Goal: Task Accomplishment & Management: Use online tool/utility

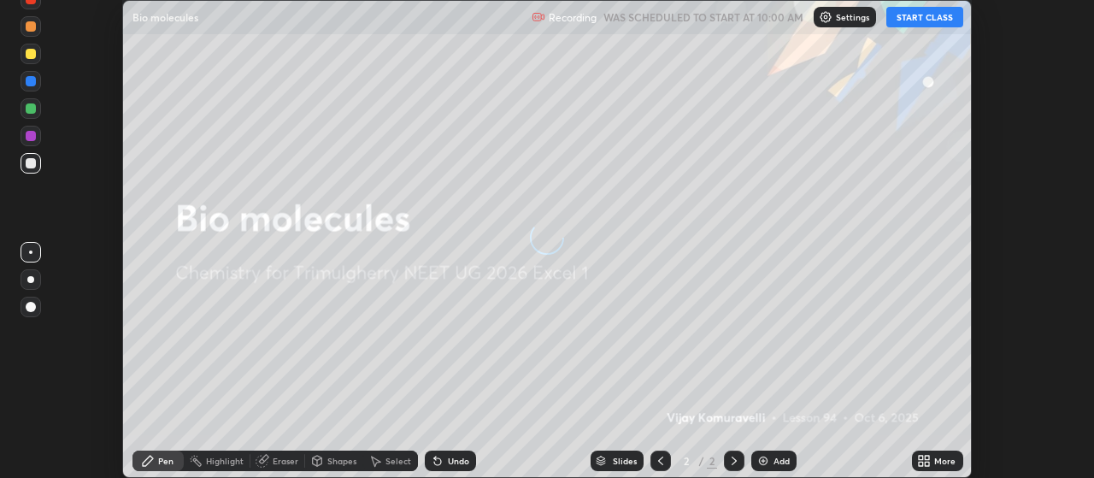
scroll to position [478, 1094]
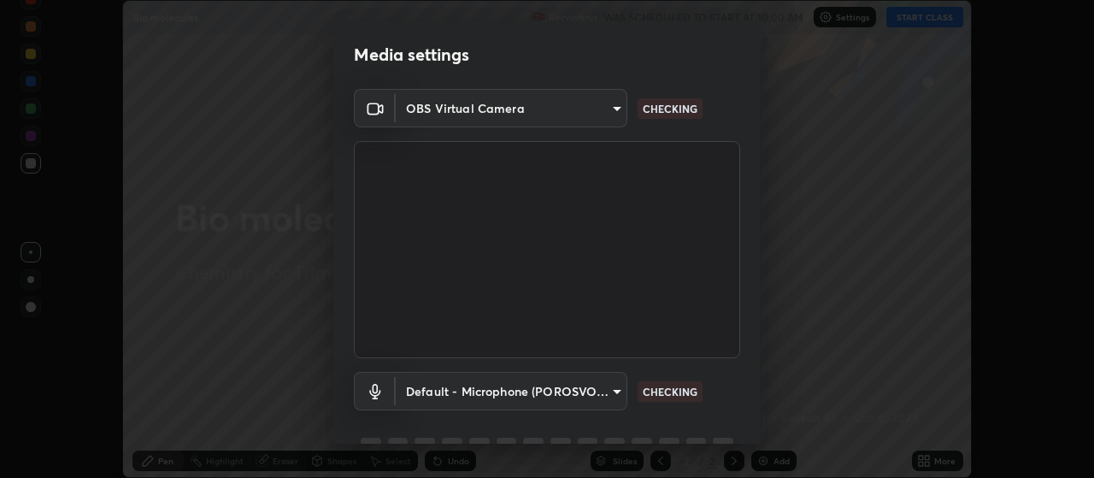
type input "c52127a40cbf279c8509d1fea9a6c4f1a5ad2dcd18f862b978adc8f20b04eebd"
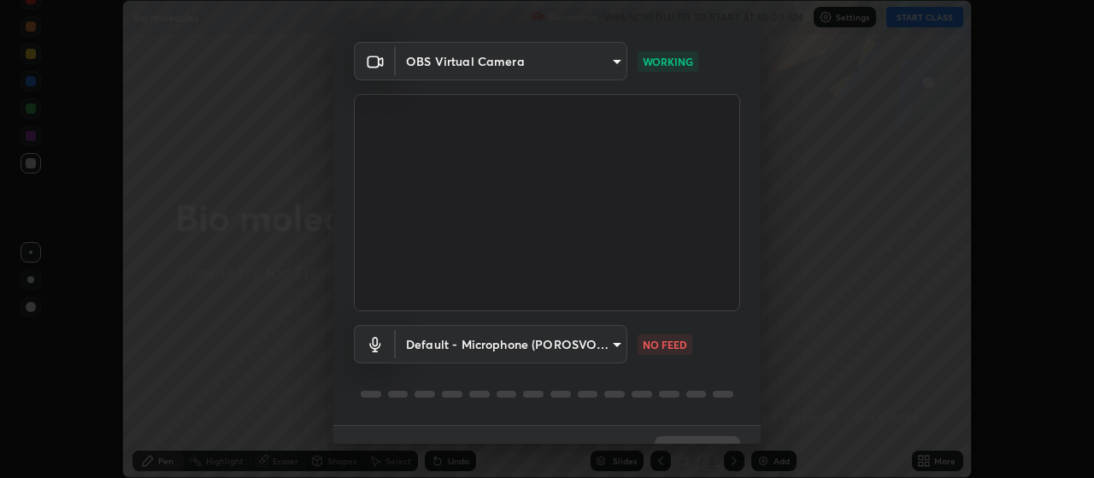
scroll to position [83, 0]
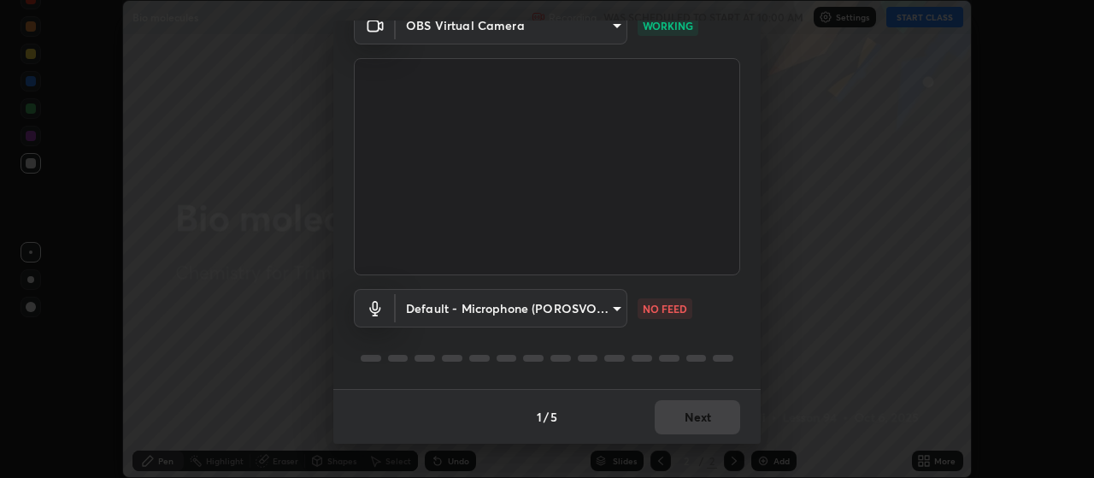
click at [609, 297] on body "Erase all Bio molecules Recording WAS SCHEDULED TO START AT 10:00 AM Settings S…" at bounding box center [547, 239] width 1094 height 478
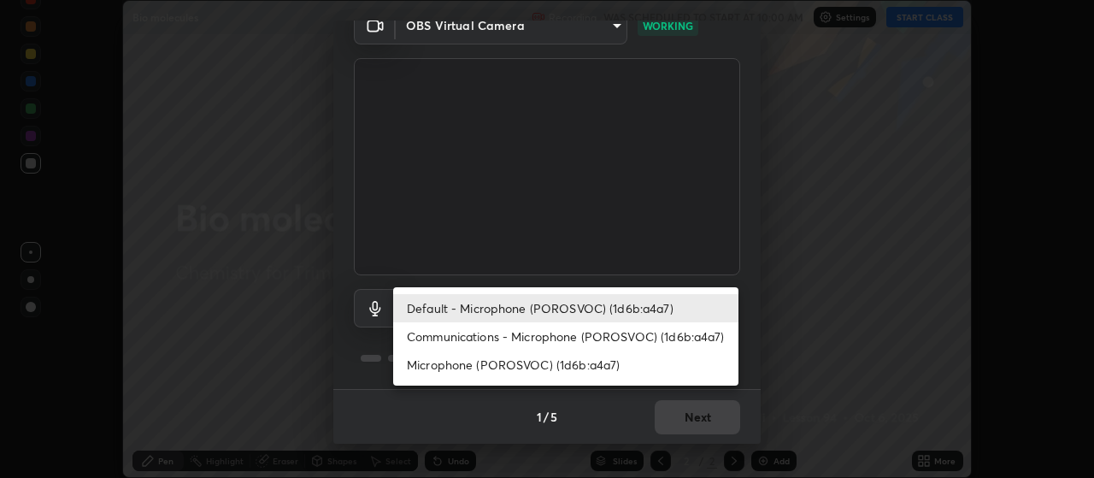
click at [491, 335] on li "Communications - Microphone (POROSVOC) (1d6b:a4a7)" at bounding box center [565, 336] width 345 height 28
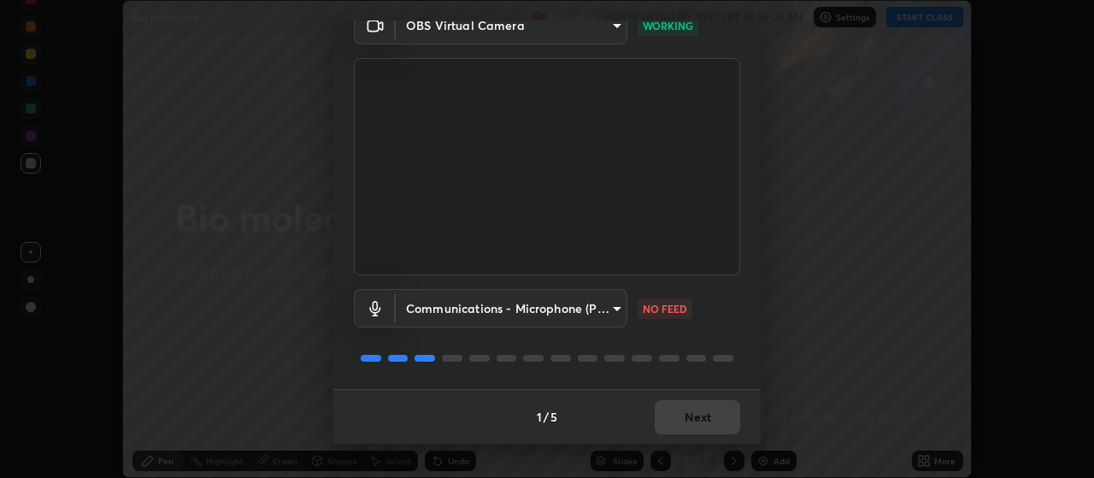
click at [489, 312] on body "Erase all Bio molecules Recording WAS SCHEDULED TO START AT 10:00 AM Settings S…" at bounding box center [547, 239] width 1094 height 478
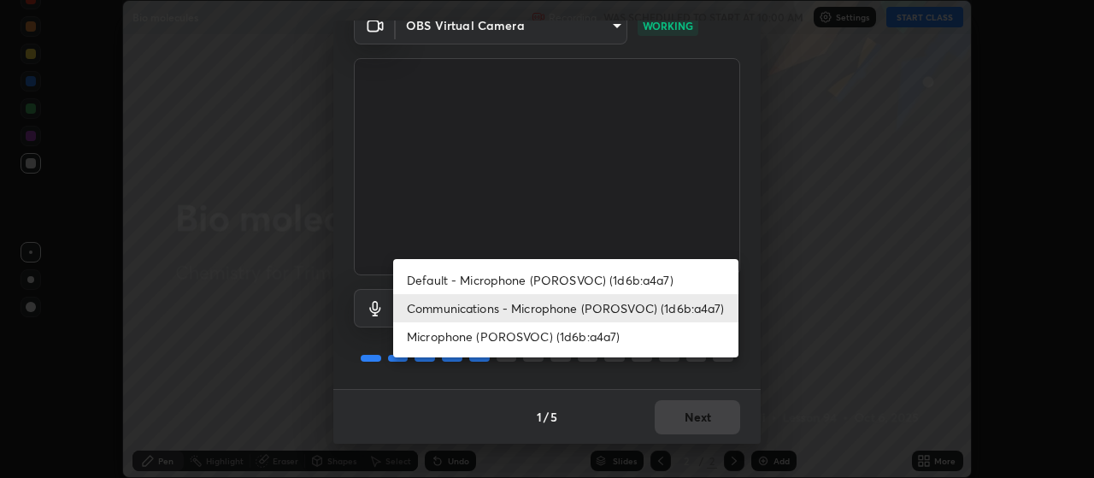
click at [479, 278] on li "Default - Microphone (POROSVOC) (1d6b:a4a7)" at bounding box center [565, 280] width 345 height 28
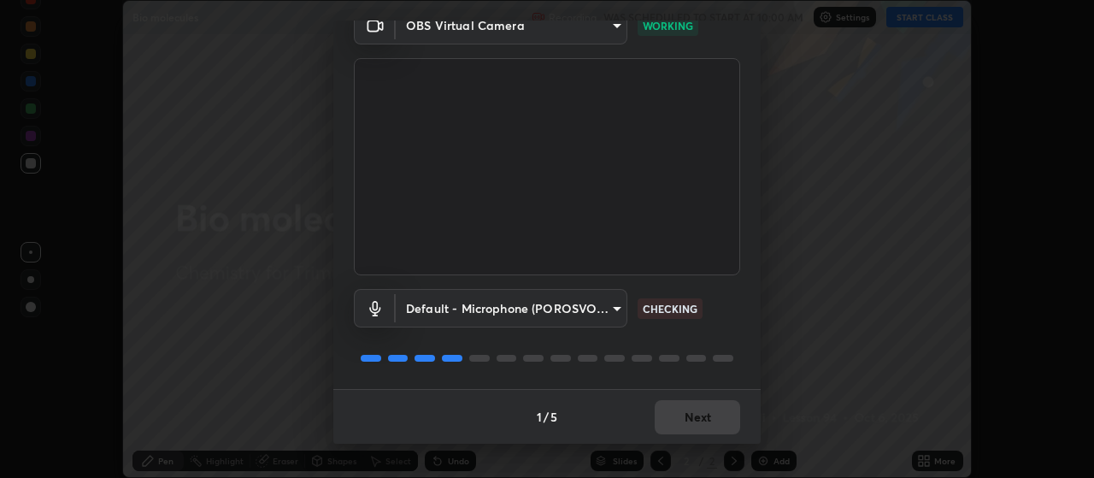
type input "default"
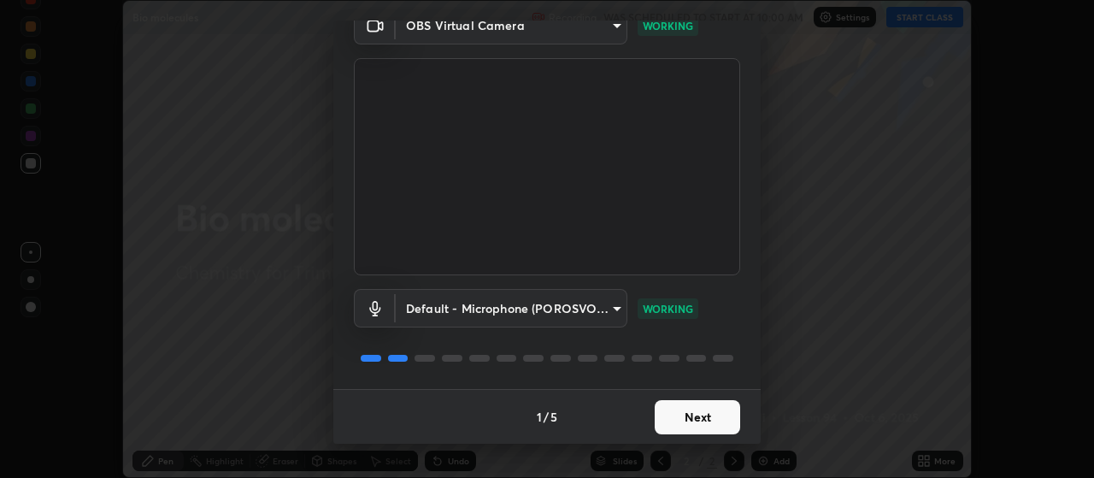
click at [685, 411] on button "Next" at bounding box center [697, 417] width 85 height 34
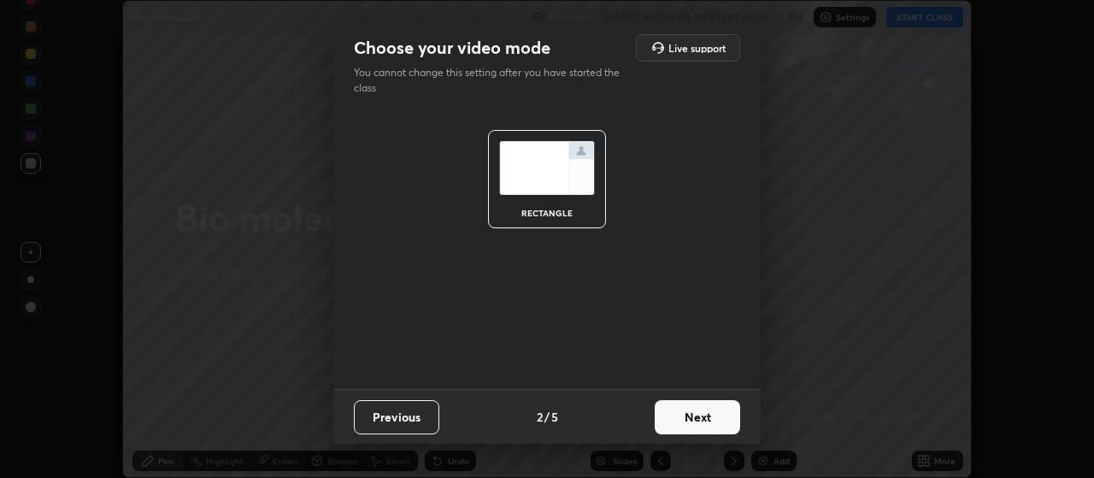
scroll to position [0, 0]
click at [684, 415] on button "Next" at bounding box center [697, 417] width 85 height 34
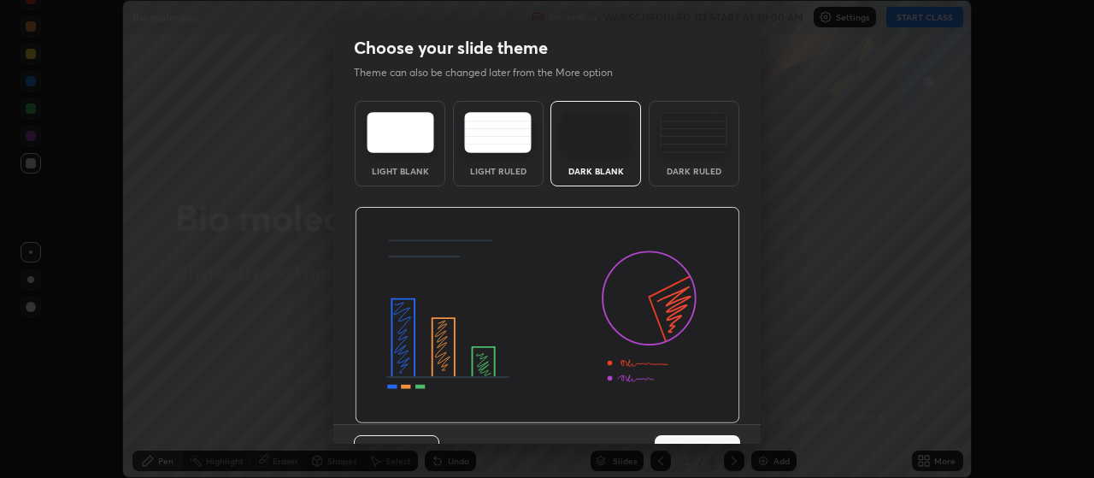
scroll to position [35, 0]
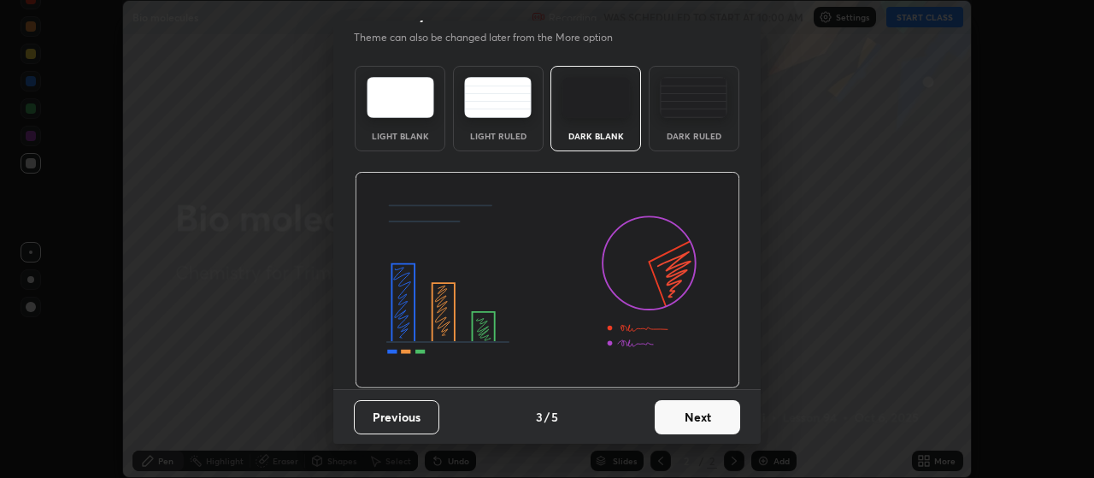
click at [702, 415] on button "Next" at bounding box center [697, 417] width 85 height 34
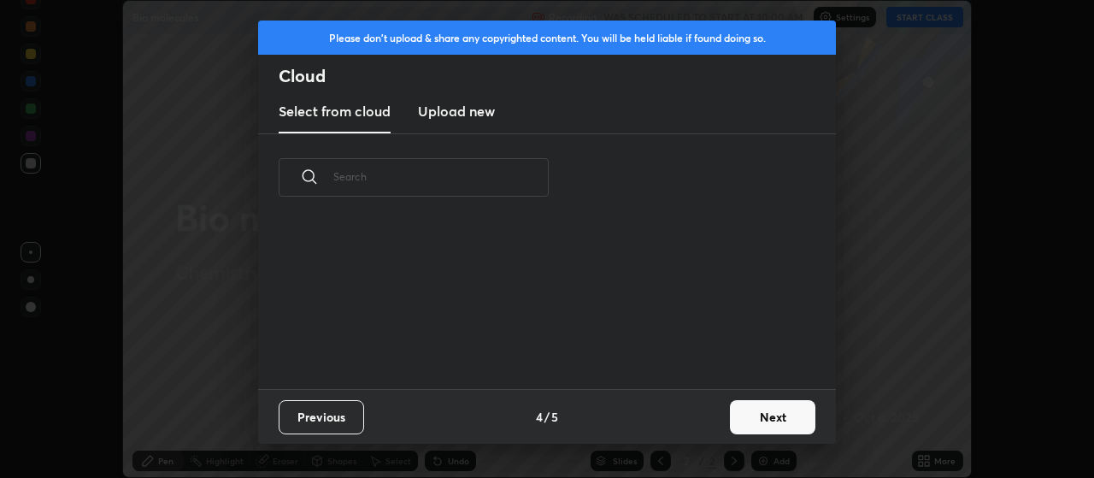
scroll to position [168, 549]
click at [761, 410] on button "Next" at bounding box center [772, 417] width 85 height 34
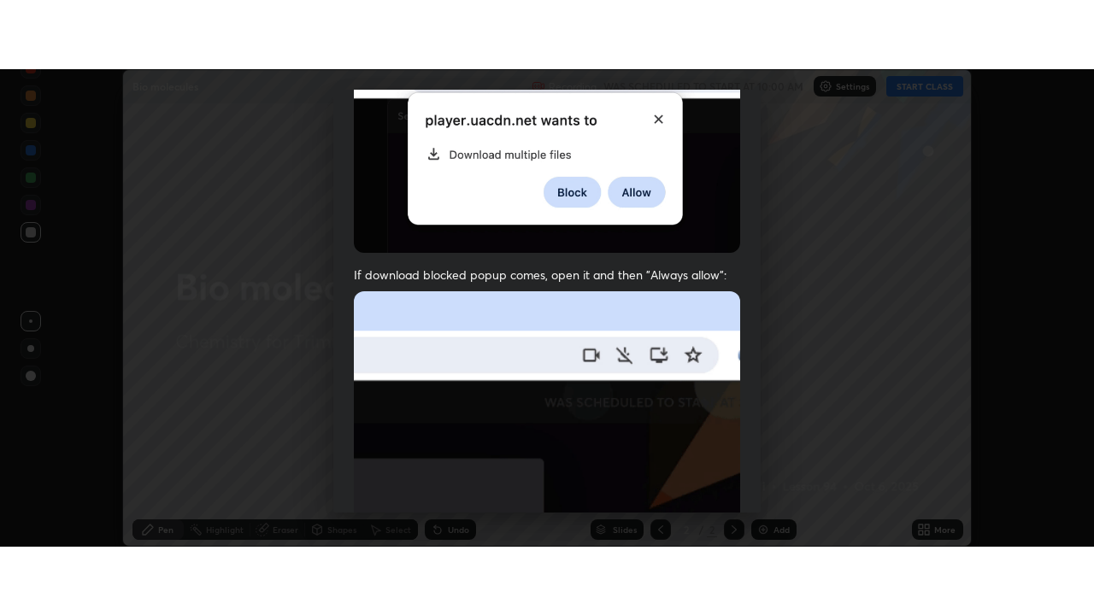
scroll to position [432, 0]
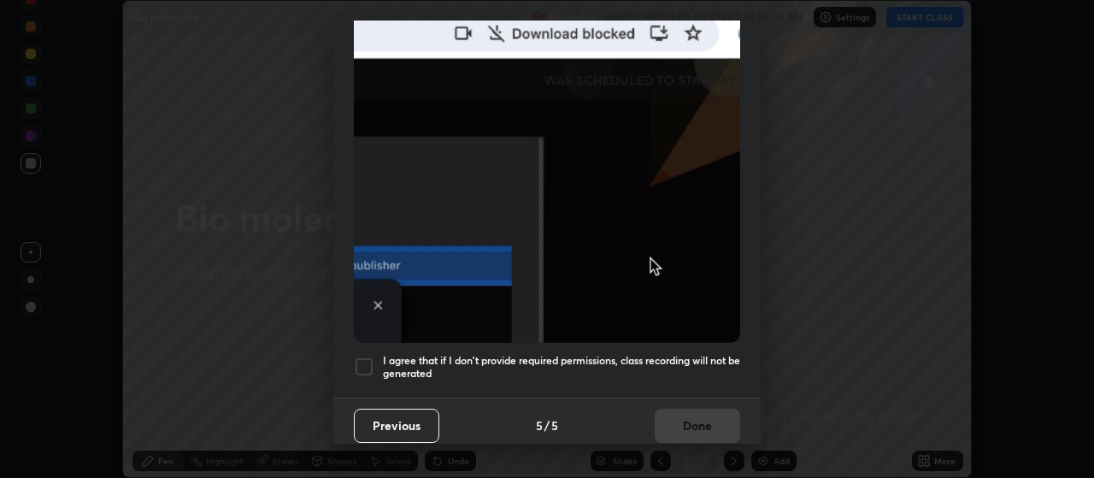
click at [360, 356] on div at bounding box center [364, 366] width 21 height 21
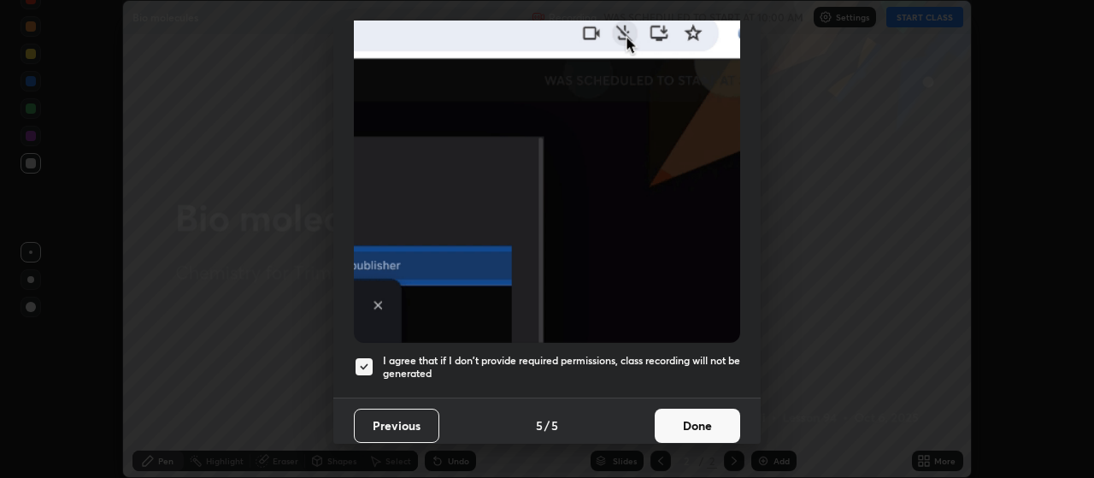
click at [687, 417] on button "Done" at bounding box center [697, 426] width 85 height 34
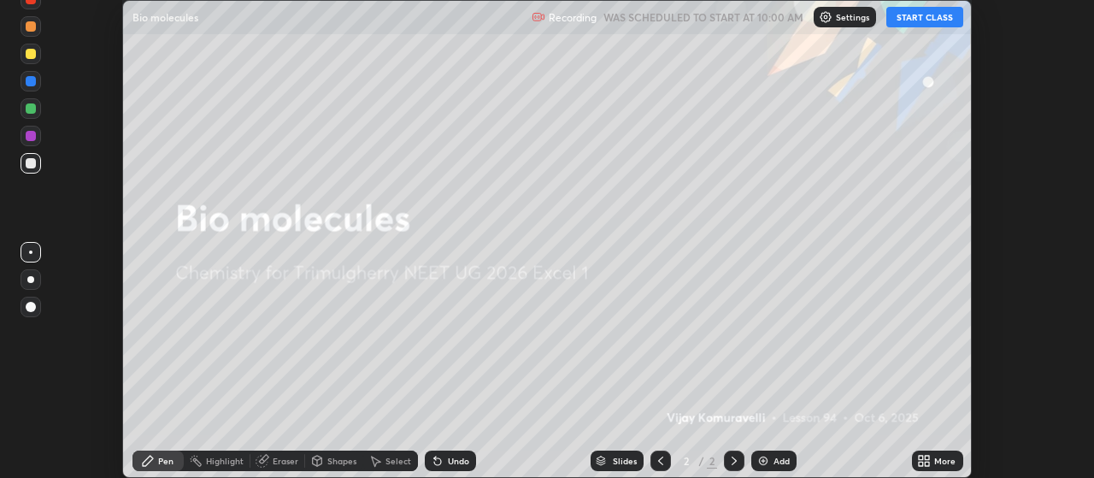
click at [915, 21] on button "START CLASS" at bounding box center [924, 17] width 77 height 21
click at [920, 457] on icon at bounding box center [921, 458] width 4 height 4
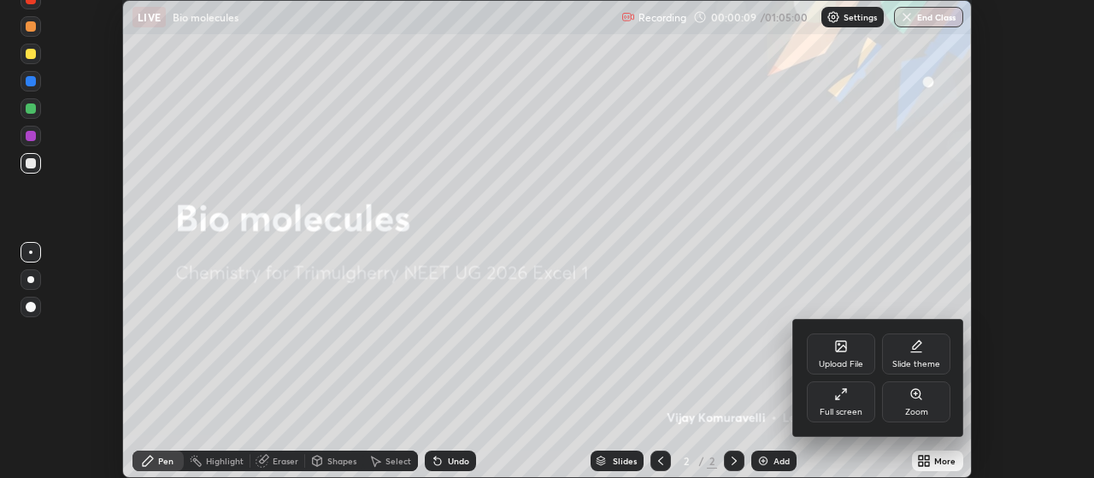
click at [847, 402] on div "Full screen" at bounding box center [841, 401] width 68 height 41
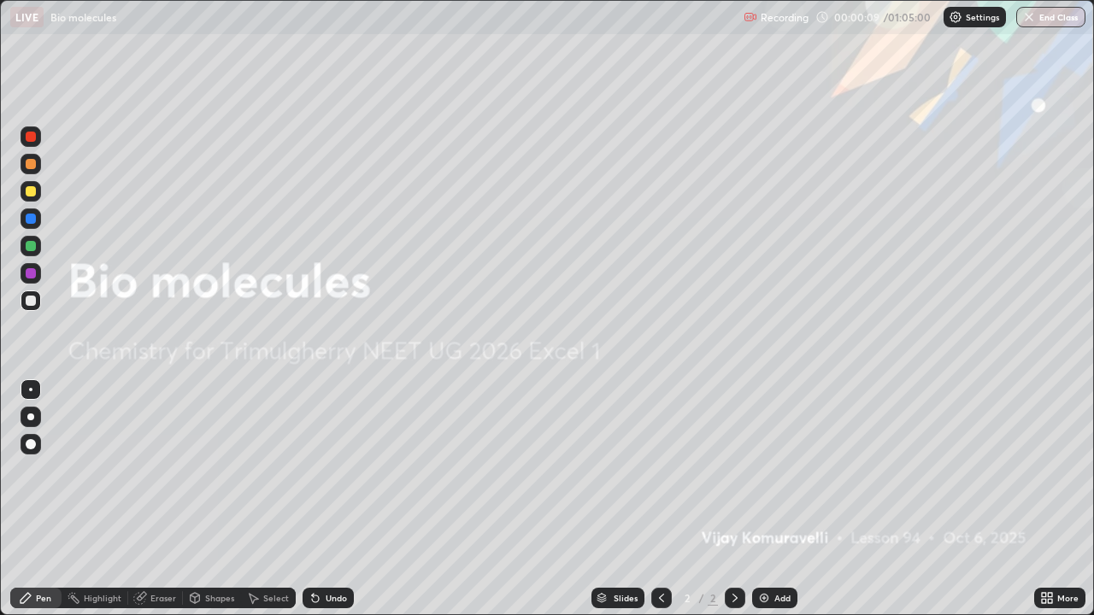
scroll to position [615, 1094]
click at [765, 477] on img at bounding box center [764, 598] width 14 height 14
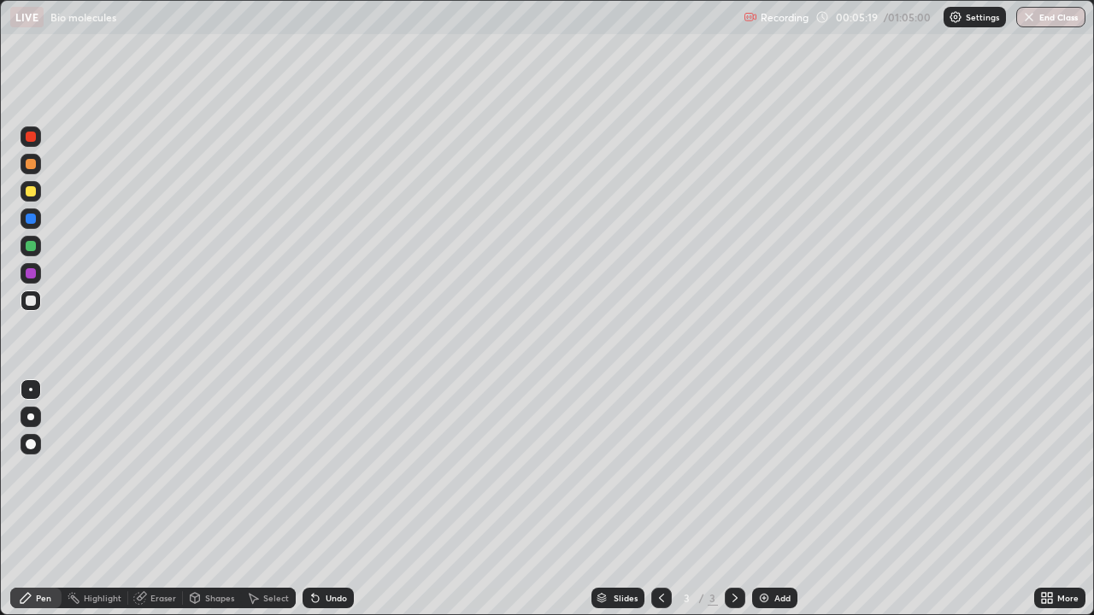
click at [157, 477] on div "Eraser" at bounding box center [155, 598] width 55 height 21
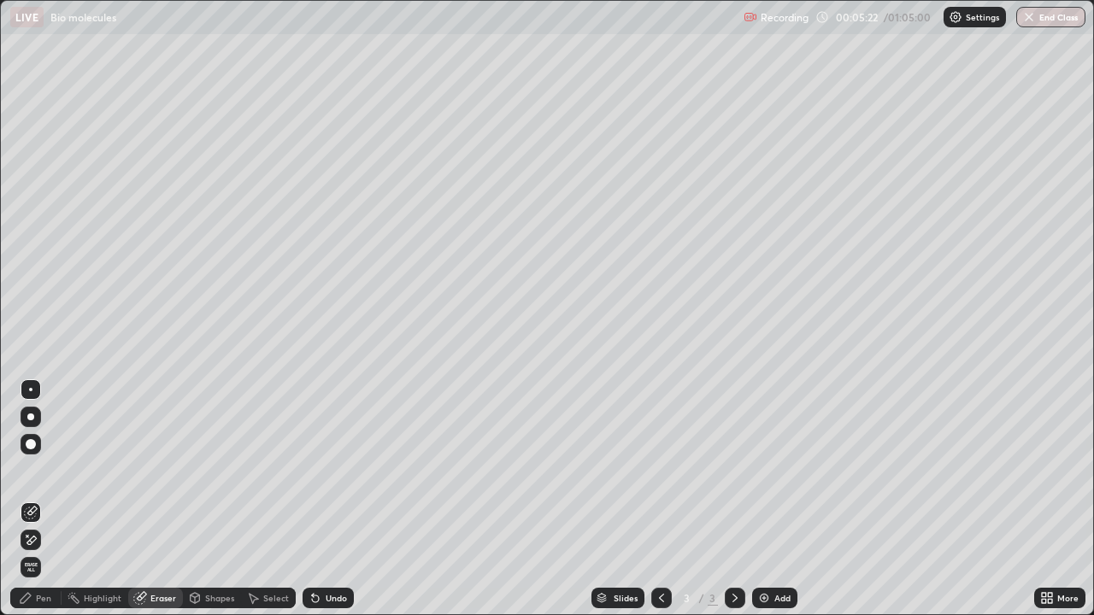
click at [40, 445] on div at bounding box center [31, 444] width 21 height 21
click at [37, 477] on div "Pen" at bounding box center [43, 598] width 15 height 9
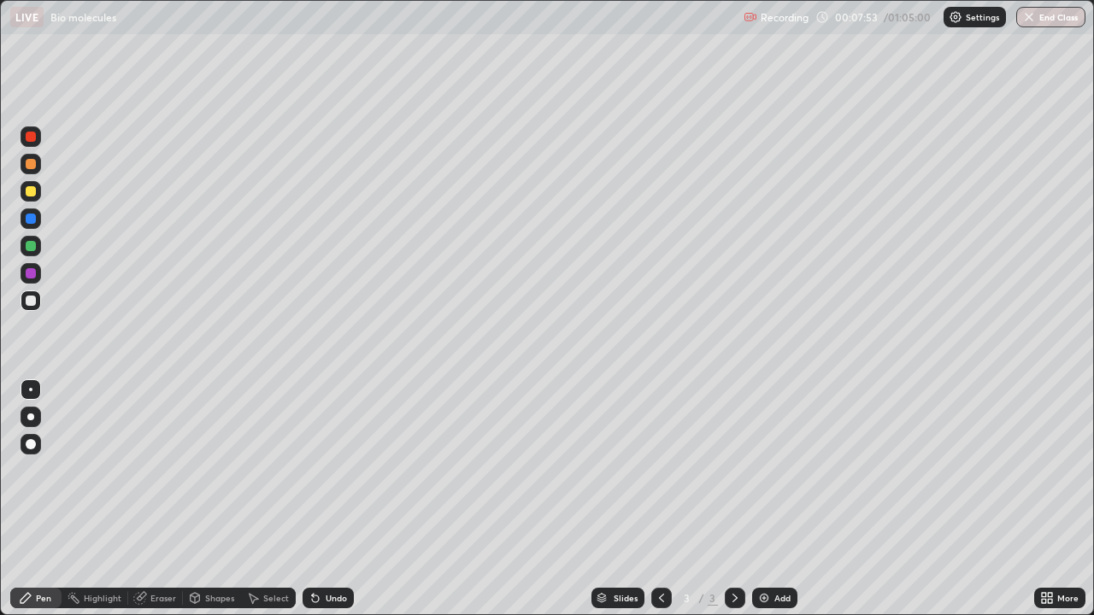
click at [32, 191] on div at bounding box center [31, 191] width 10 height 10
click at [32, 303] on div at bounding box center [31, 301] width 10 height 10
click at [32, 191] on div at bounding box center [31, 191] width 10 height 10
click at [34, 302] on div at bounding box center [31, 301] width 10 height 10
click at [329, 477] on div "Undo" at bounding box center [336, 598] width 21 height 9
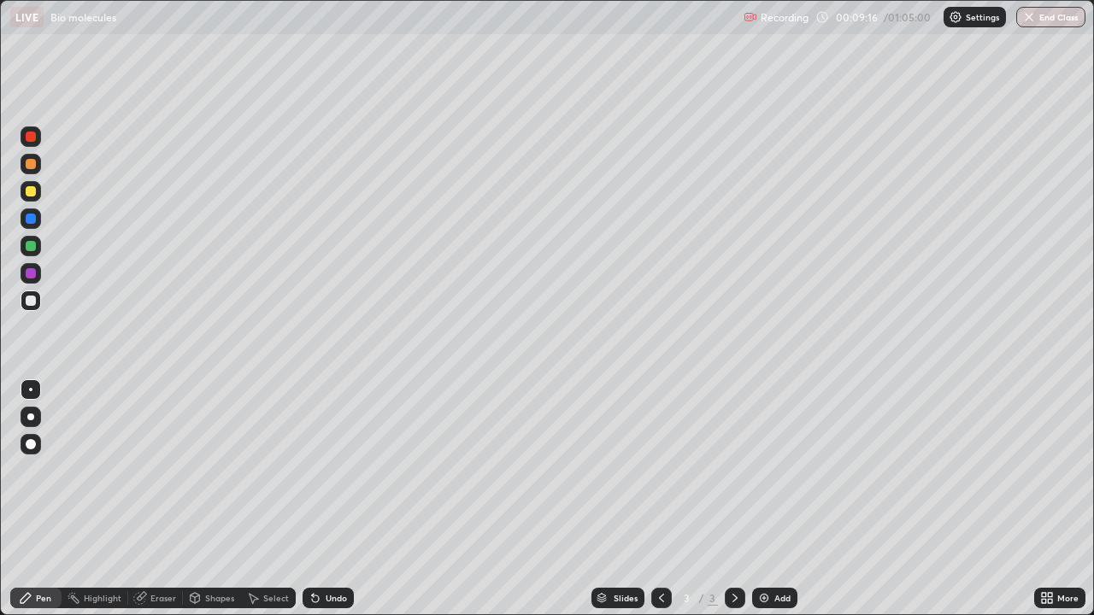
click at [30, 192] on div at bounding box center [31, 191] width 10 height 10
click at [32, 197] on div at bounding box center [31, 191] width 21 height 21
click at [30, 300] on div at bounding box center [31, 301] width 10 height 10
click at [320, 477] on div "Undo" at bounding box center [328, 598] width 51 height 21
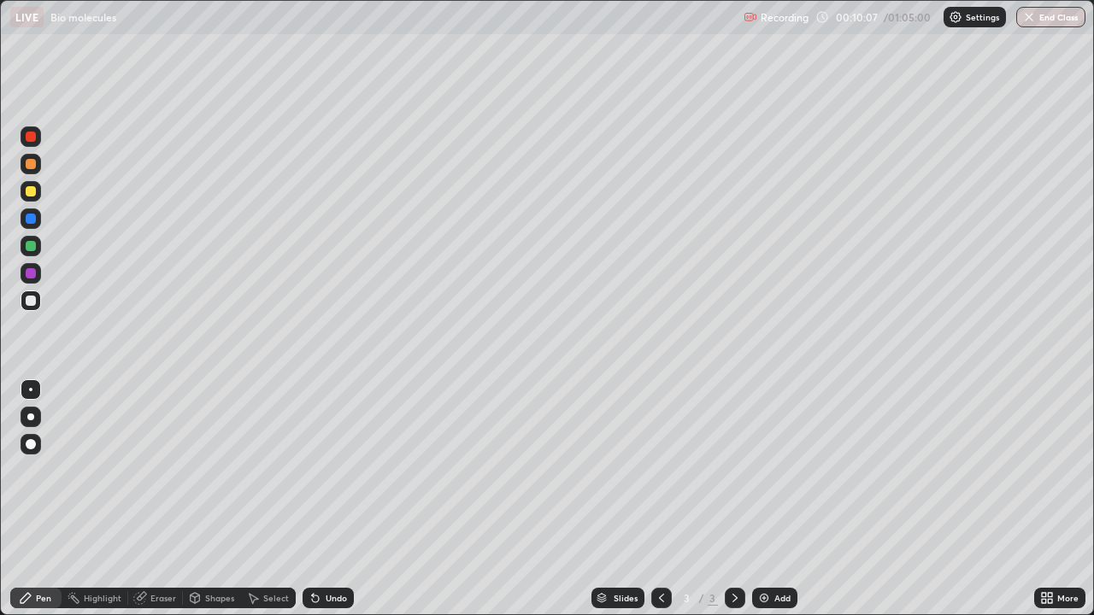
click at [328, 477] on div "Undo" at bounding box center [336, 598] width 21 height 9
click at [332, 477] on div "Undo" at bounding box center [328, 598] width 51 height 21
click at [330, 477] on div "Undo" at bounding box center [328, 598] width 51 height 21
click at [326, 477] on div "Undo" at bounding box center [328, 598] width 51 height 21
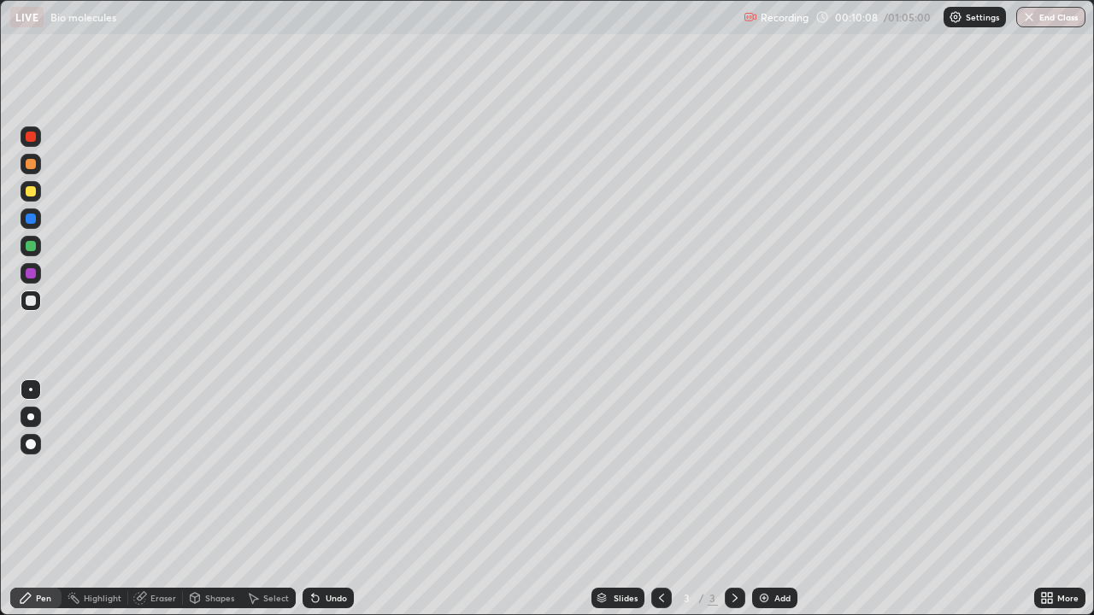
click at [324, 477] on div "Undo" at bounding box center [328, 598] width 51 height 21
click at [322, 477] on div "Undo" at bounding box center [328, 598] width 51 height 21
click at [323, 477] on div "Undo" at bounding box center [328, 598] width 51 height 21
click at [320, 477] on div "Undo" at bounding box center [328, 598] width 51 height 21
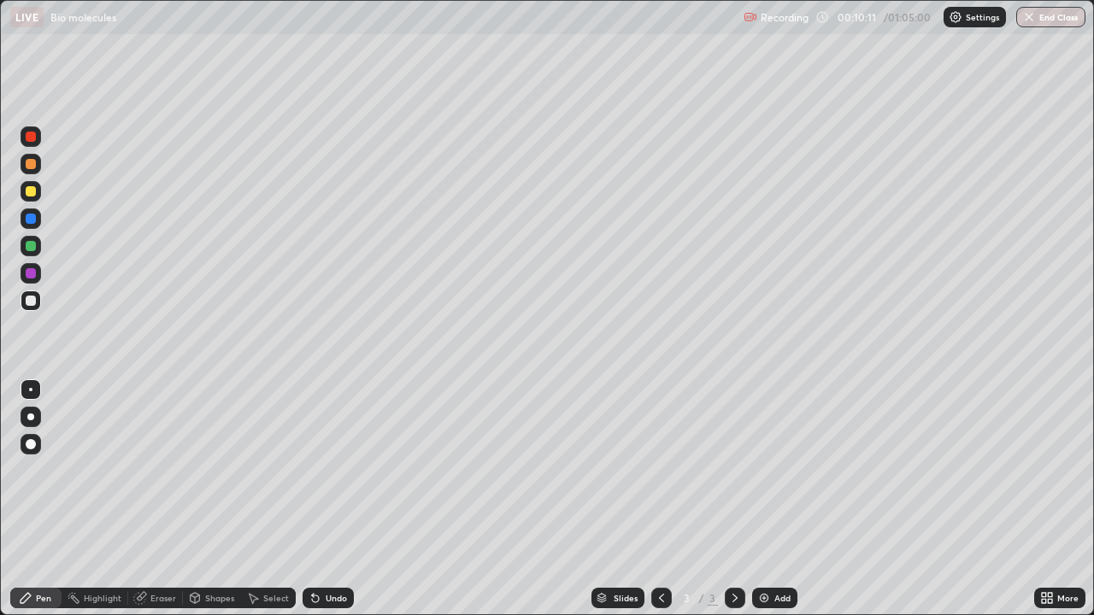
click at [142, 477] on icon at bounding box center [139, 598] width 11 height 11
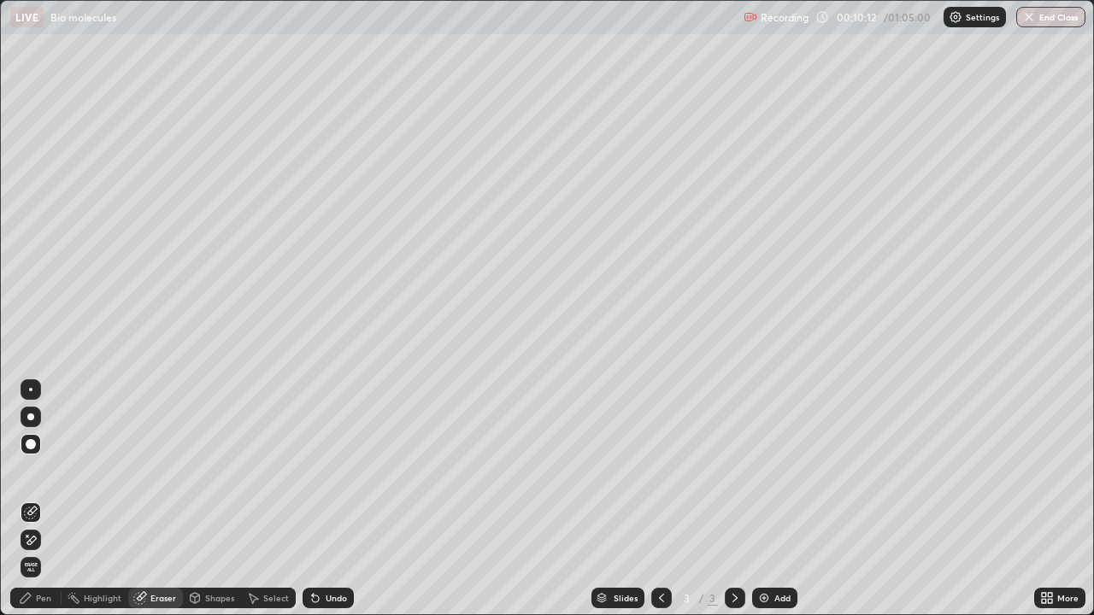
click at [31, 390] on div at bounding box center [30, 389] width 3 height 3
click at [37, 477] on div "Pen" at bounding box center [43, 598] width 15 height 9
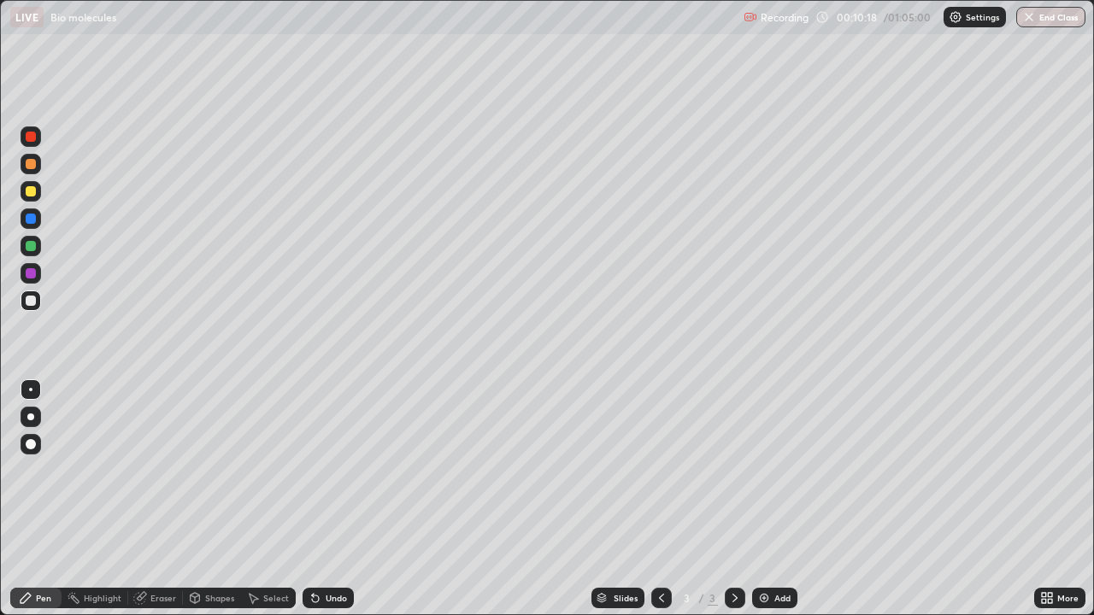
click at [36, 309] on div at bounding box center [31, 301] width 21 height 21
click at [32, 187] on div at bounding box center [31, 191] width 10 height 10
click at [33, 305] on div at bounding box center [31, 301] width 10 height 10
click at [34, 192] on div at bounding box center [31, 191] width 10 height 10
click at [31, 302] on div at bounding box center [31, 301] width 10 height 10
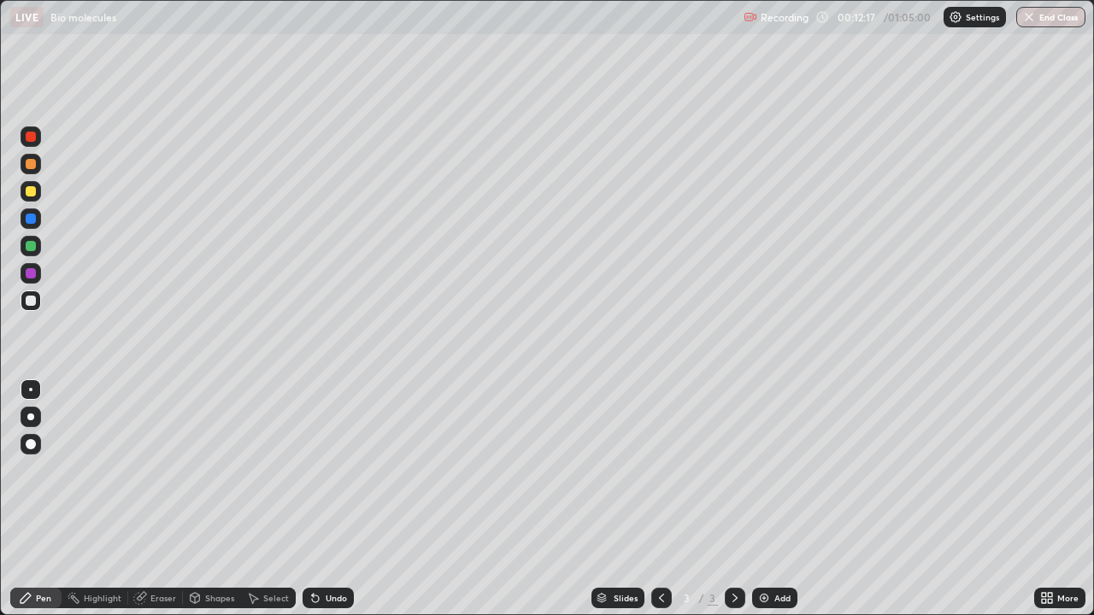
click at [29, 197] on div at bounding box center [31, 191] width 21 height 21
click at [29, 303] on div at bounding box center [31, 301] width 10 height 10
click at [31, 192] on div at bounding box center [31, 191] width 10 height 10
click at [28, 308] on div at bounding box center [31, 301] width 21 height 21
click at [32, 199] on div at bounding box center [31, 191] width 21 height 21
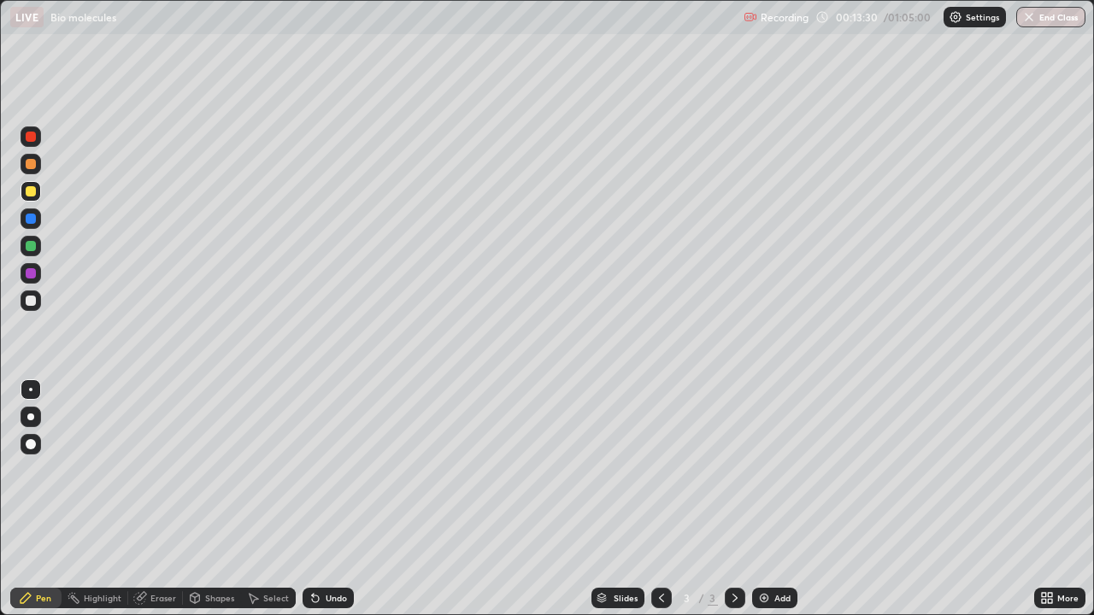
click at [32, 303] on div at bounding box center [31, 301] width 10 height 10
click at [29, 307] on div at bounding box center [31, 301] width 21 height 21
click at [31, 196] on div at bounding box center [31, 191] width 10 height 10
click at [327, 477] on div "Undo" at bounding box center [328, 598] width 51 height 21
click at [32, 307] on div at bounding box center [31, 301] width 21 height 21
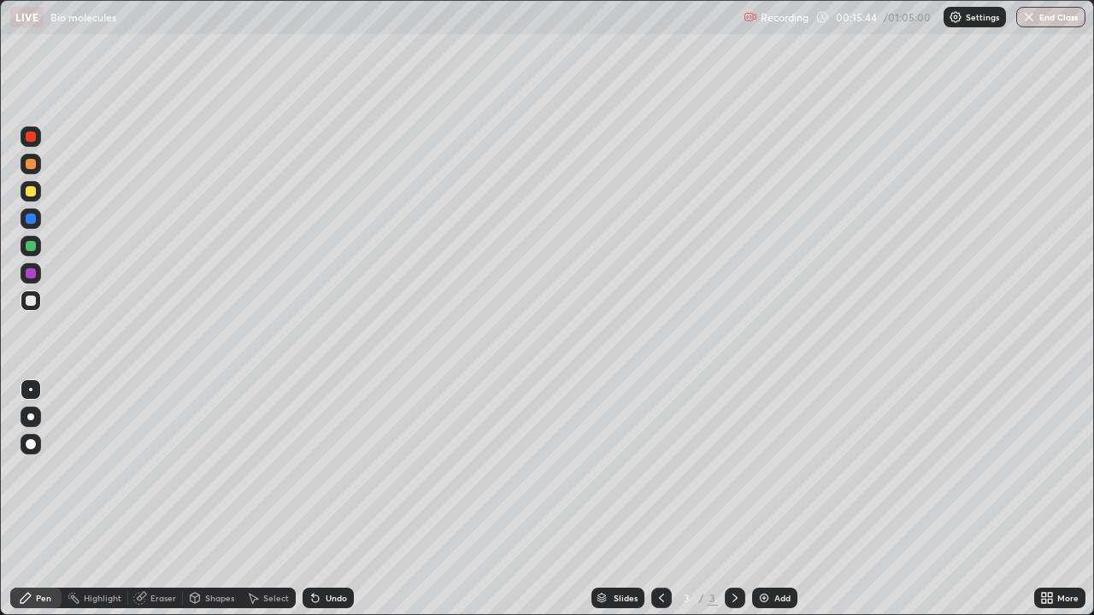
click at [762, 477] on img at bounding box center [764, 598] width 14 height 14
click at [32, 191] on div at bounding box center [31, 191] width 10 height 10
click at [38, 296] on div at bounding box center [31, 301] width 21 height 21
click at [32, 302] on div at bounding box center [31, 301] width 10 height 10
click at [344, 477] on div "Undo" at bounding box center [328, 598] width 51 height 21
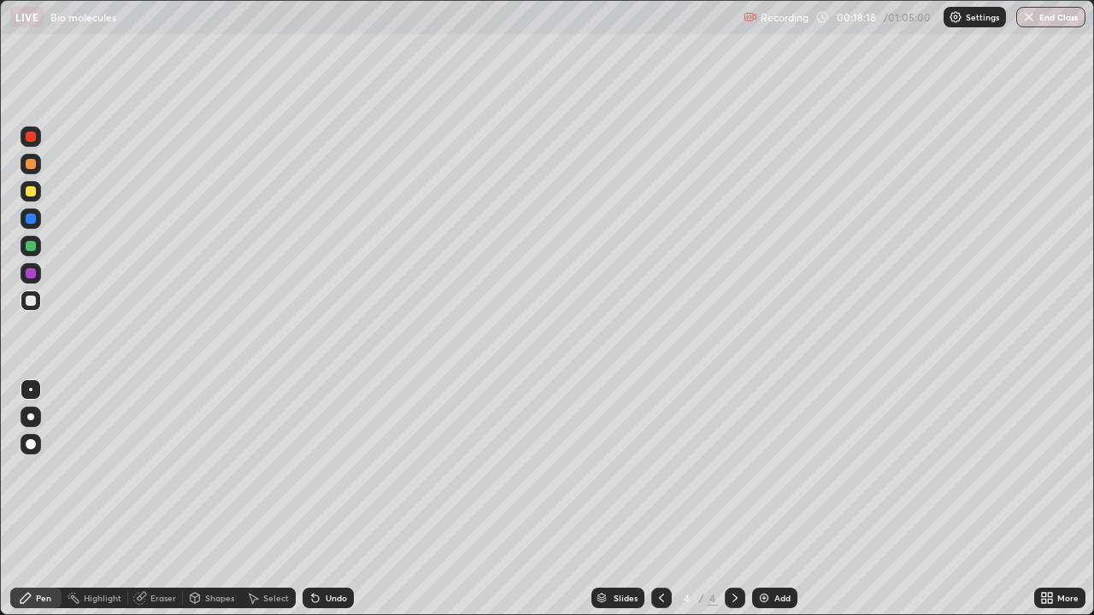
click at [347, 477] on div "Undo" at bounding box center [328, 598] width 51 height 21
click at [346, 477] on div "Undo" at bounding box center [328, 598] width 51 height 21
click at [163, 477] on div "Eraser" at bounding box center [163, 598] width 26 height 9
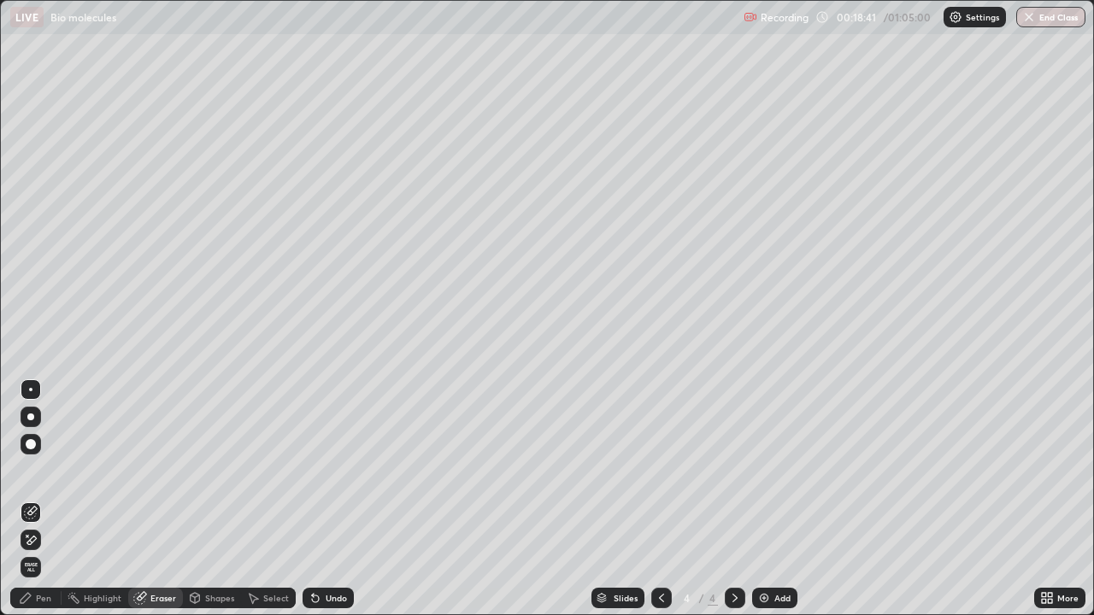
click at [32, 444] on div at bounding box center [31, 444] width 10 height 10
click at [37, 477] on div "Pen" at bounding box center [43, 598] width 15 height 9
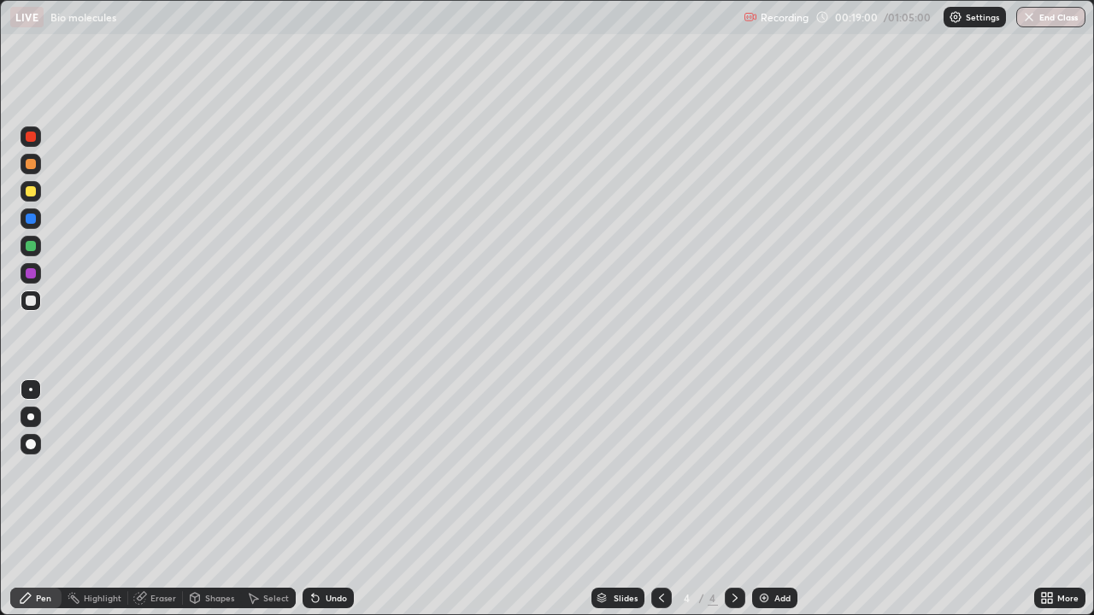
click at [32, 194] on div at bounding box center [31, 191] width 10 height 10
click at [32, 307] on div at bounding box center [31, 301] width 21 height 21
click at [26, 302] on div at bounding box center [31, 301] width 10 height 10
click at [660, 477] on icon at bounding box center [662, 598] width 14 height 14
click at [731, 477] on icon at bounding box center [735, 598] width 14 height 14
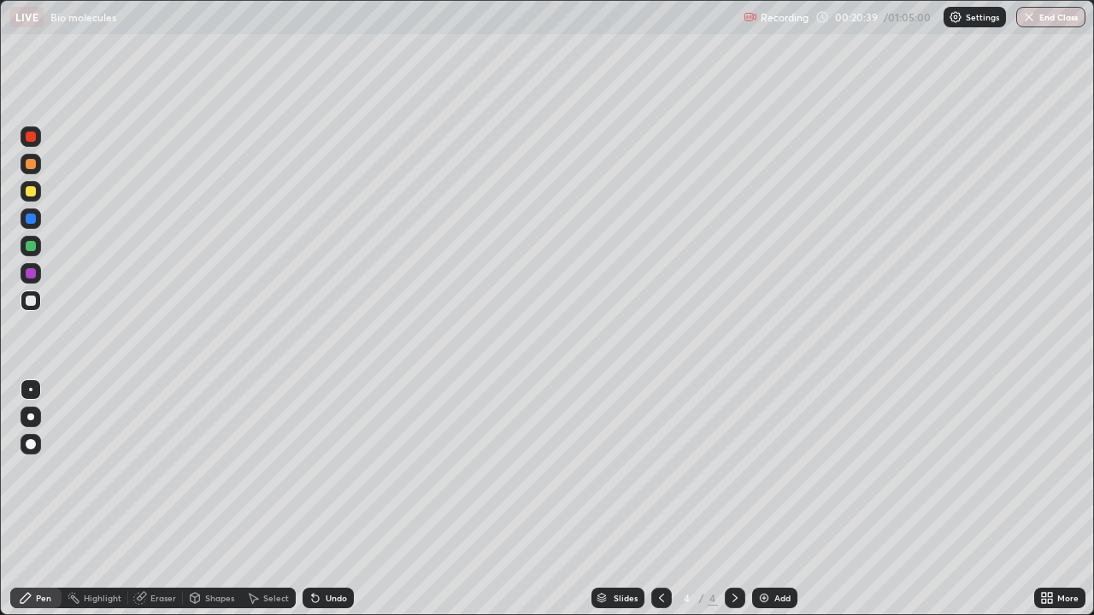
click at [32, 190] on div at bounding box center [31, 191] width 10 height 10
click at [27, 305] on div at bounding box center [31, 301] width 10 height 10
click at [39, 190] on div at bounding box center [31, 191] width 21 height 21
click at [37, 303] on div at bounding box center [31, 301] width 21 height 21
click at [341, 477] on div "Undo" at bounding box center [336, 598] width 21 height 9
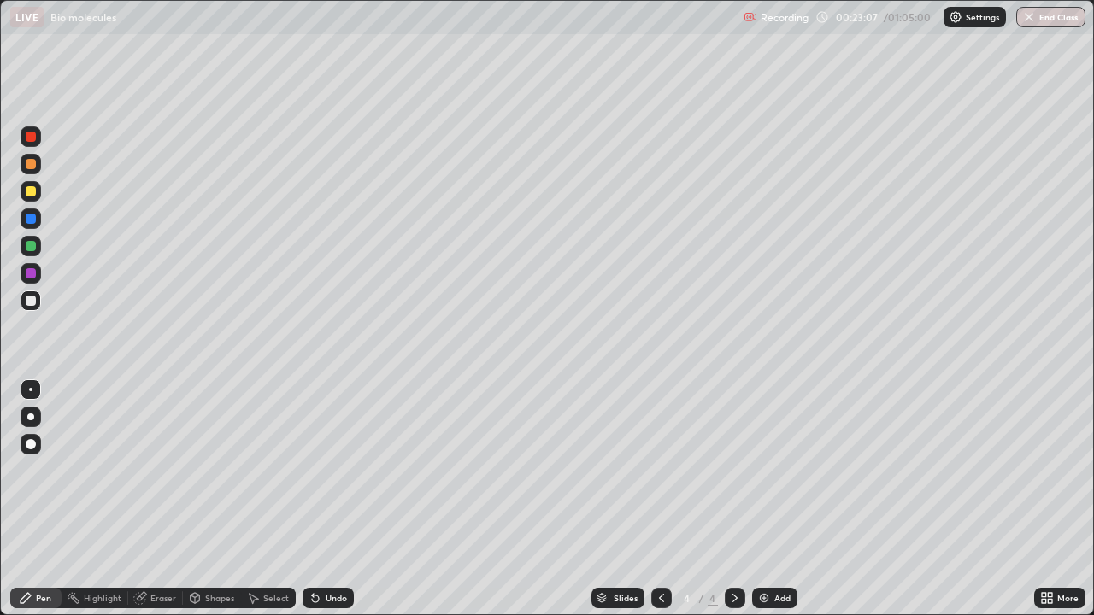
click at [32, 191] on div at bounding box center [31, 191] width 10 height 10
click at [32, 301] on div at bounding box center [31, 301] width 10 height 10
click at [763, 477] on img at bounding box center [764, 598] width 14 height 14
click at [32, 190] on div at bounding box center [31, 191] width 10 height 10
click at [331, 477] on div "Undo" at bounding box center [336, 598] width 21 height 9
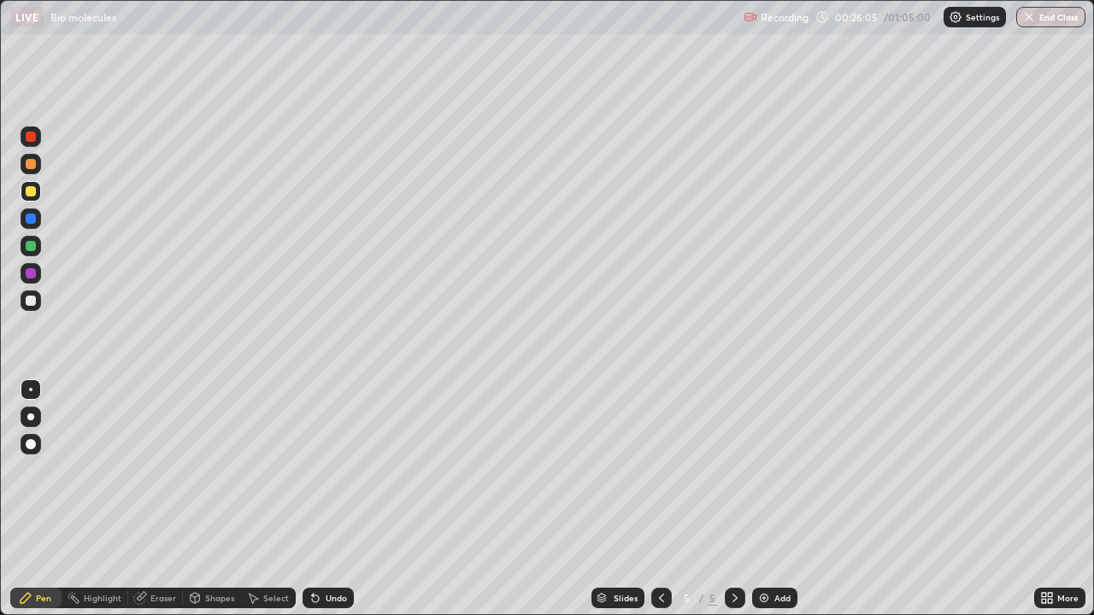
click at [32, 301] on div at bounding box center [31, 301] width 10 height 10
click at [30, 196] on div at bounding box center [31, 191] width 10 height 10
click at [32, 303] on div at bounding box center [31, 301] width 10 height 10
click at [31, 191] on div at bounding box center [31, 191] width 10 height 10
click at [28, 303] on div at bounding box center [31, 301] width 10 height 10
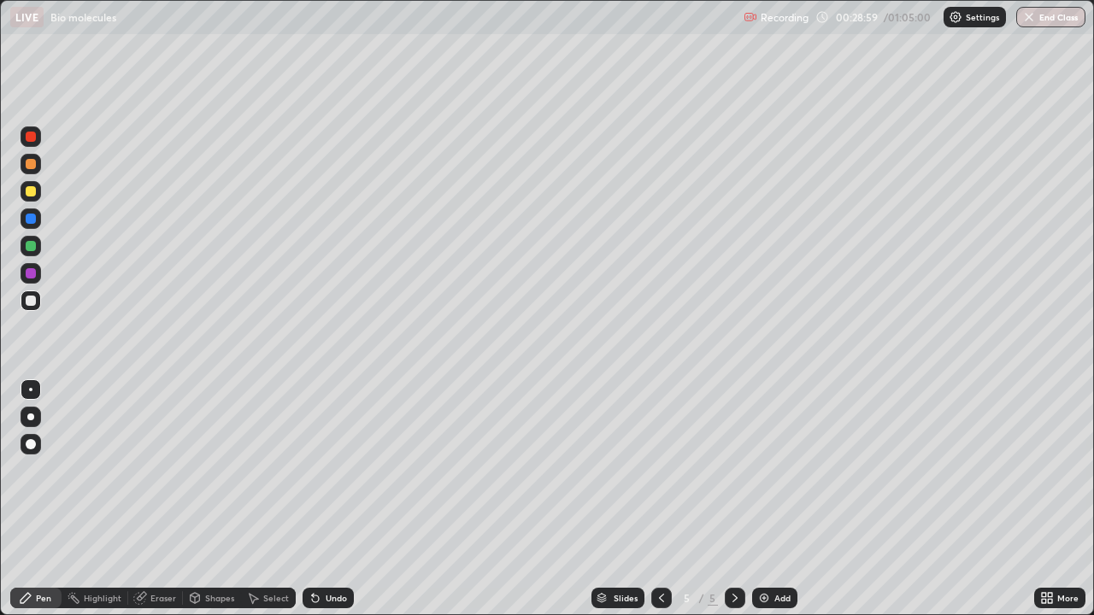
click at [32, 304] on div at bounding box center [31, 301] width 10 height 10
click at [33, 196] on div at bounding box center [31, 191] width 10 height 10
click at [334, 477] on div "Undo" at bounding box center [336, 598] width 21 height 9
click at [32, 303] on div at bounding box center [31, 301] width 10 height 10
click at [34, 195] on div at bounding box center [31, 191] width 10 height 10
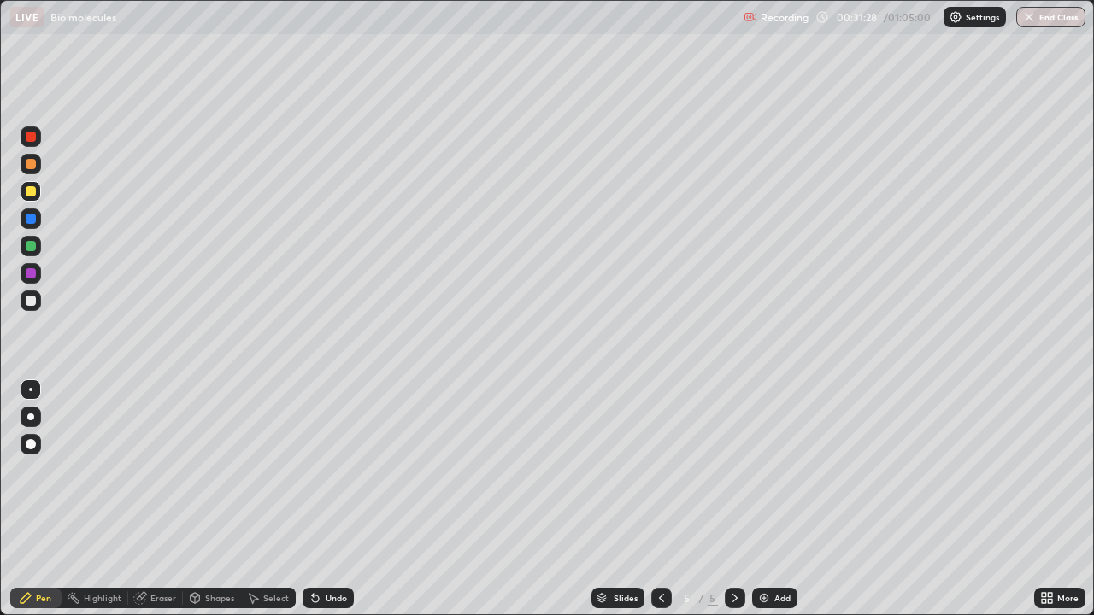
click at [29, 301] on div at bounding box center [31, 301] width 10 height 10
click at [34, 189] on div at bounding box center [31, 191] width 10 height 10
click at [333, 477] on div "Undo" at bounding box center [328, 598] width 51 height 21
click at [335, 477] on div "Undo" at bounding box center [336, 598] width 21 height 9
click at [332, 477] on div "Undo" at bounding box center [336, 598] width 21 height 9
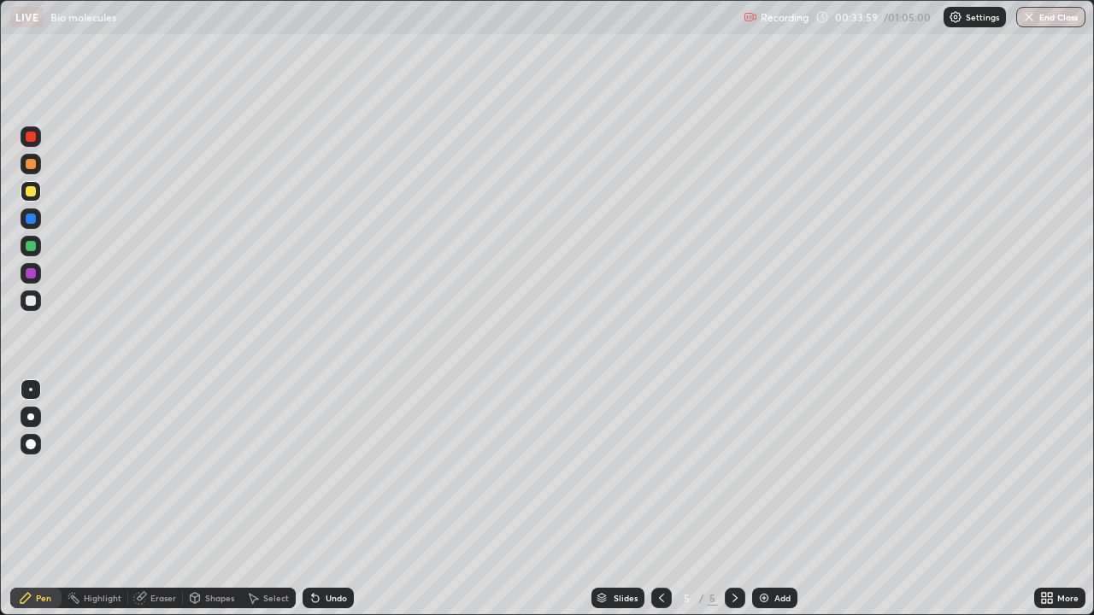
click at [336, 477] on div "Undo" at bounding box center [336, 598] width 21 height 9
click at [333, 477] on div "Undo" at bounding box center [336, 598] width 21 height 9
click at [335, 477] on div "Undo" at bounding box center [336, 598] width 21 height 9
click at [37, 305] on div at bounding box center [31, 301] width 21 height 21
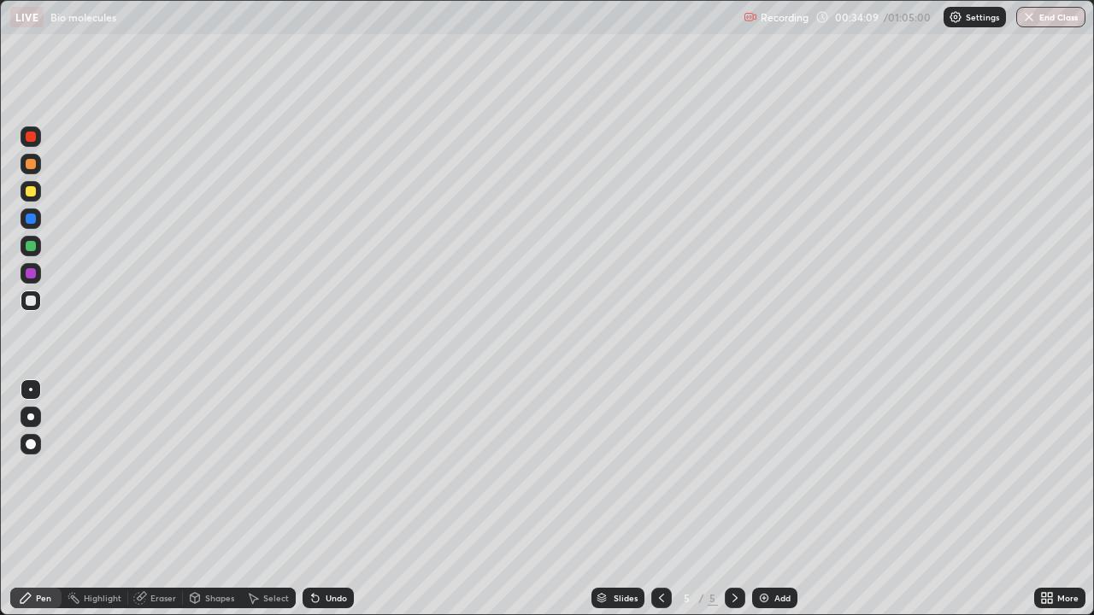
click at [39, 193] on div at bounding box center [31, 191] width 21 height 21
click at [40, 299] on div at bounding box center [31, 301] width 21 height 21
click at [35, 193] on div at bounding box center [31, 191] width 10 height 10
click at [30, 302] on div at bounding box center [31, 301] width 10 height 10
click at [326, 477] on div "Undo" at bounding box center [336, 598] width 21 height 9
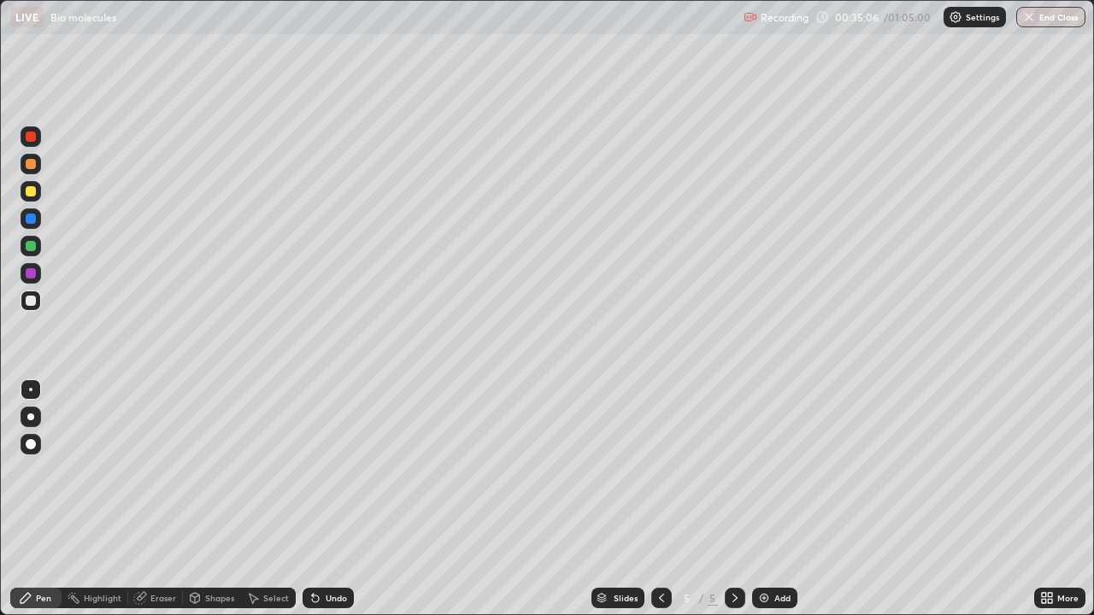
click at [321, 477] on div "Undo" at bounding box center [328, 598] width 51 height 21
click at [323, 477] on div "Undo" at bounding box center [328, 598] width 51 height 21
click at [321, 477] on div "Undo" at bounding box center [328, 598] width 51 height 21
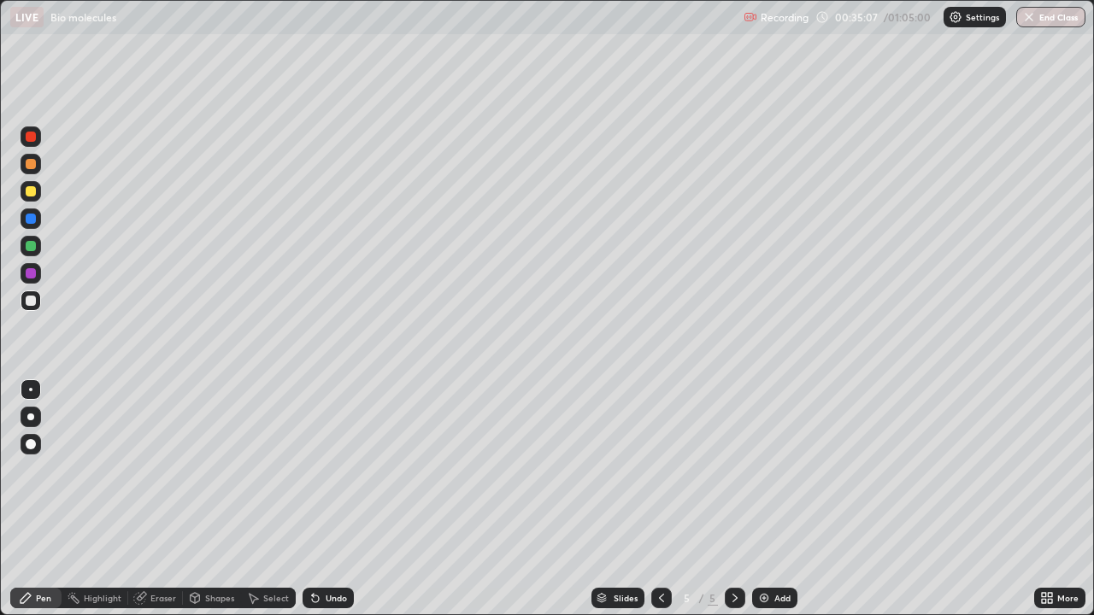
click at [322, 477] on div "Undo" at bounding box center [328, 598] width 51 height 21
click at [320, 477] on div "Undo" at bounding box center [328, 598] width 51 height 21
click at [161, 477] on div "Eraser" at bounding box center [163, 598] width 26 height 9
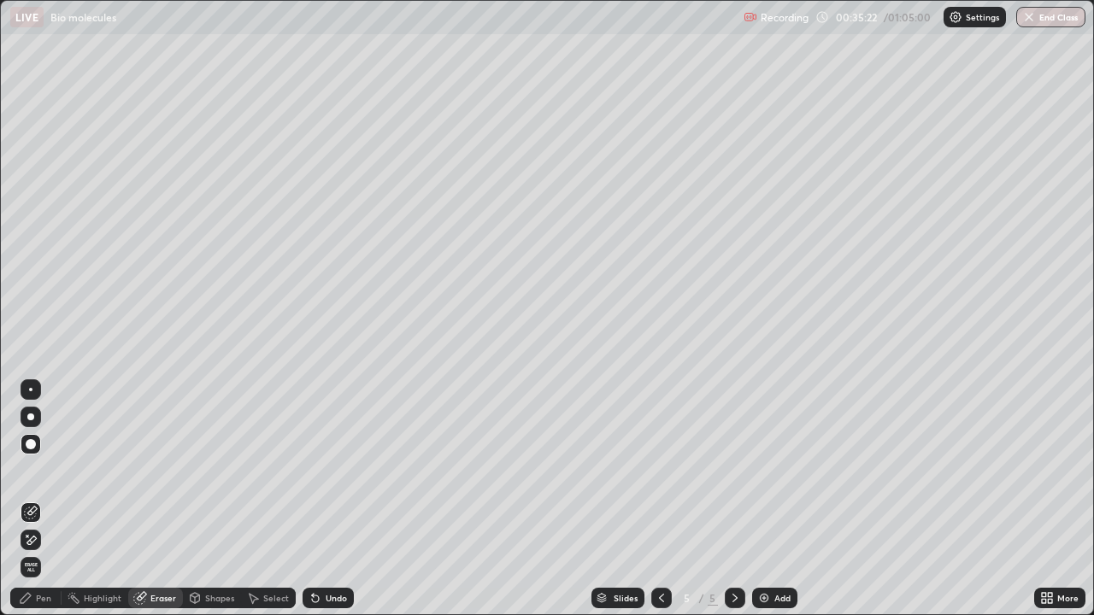
click at [326, 477] on div "Undo" at bounding box center [328, 598] width 51 height 21
click at [43, 477] on div "Pen" at bounding box center [43, 598] width 15 height 9
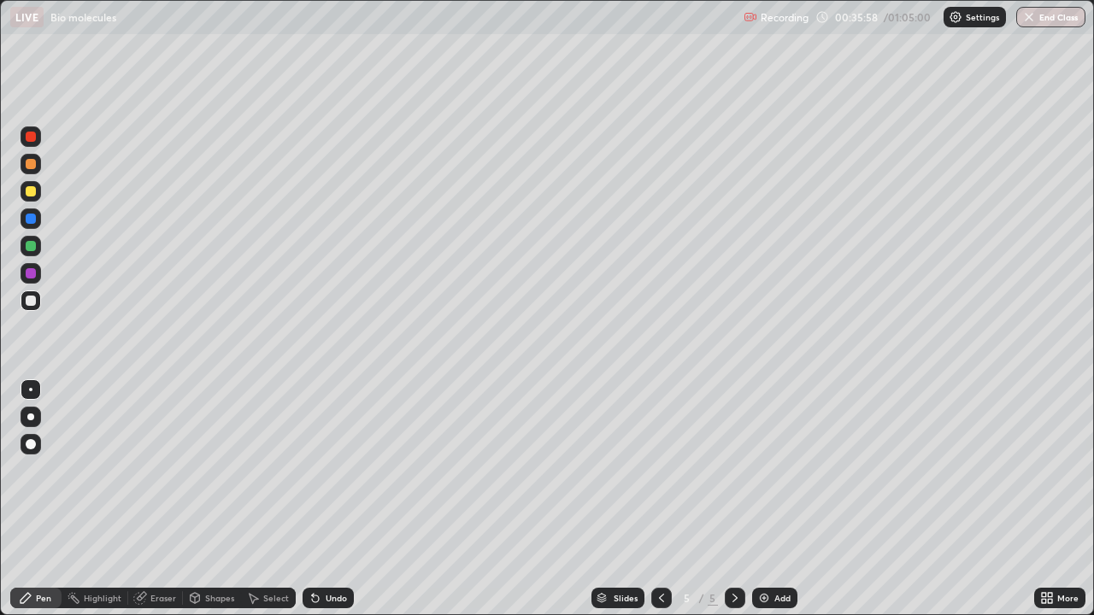
click at [759, 477] on img at bounding box center [764, 598] width 14 height 14
click at [31, 198] on div at bounding box center [31, 191] width 21 height 21
click at [335, 477] on div "Undo" at bounding box center [328, 598] width 51 height 21
click at [662, 477] on icon at bounding box center [662, 598] width 14 height 14
click at [731, 477] on icon at bounding box center [735, 598] width 14 height 14
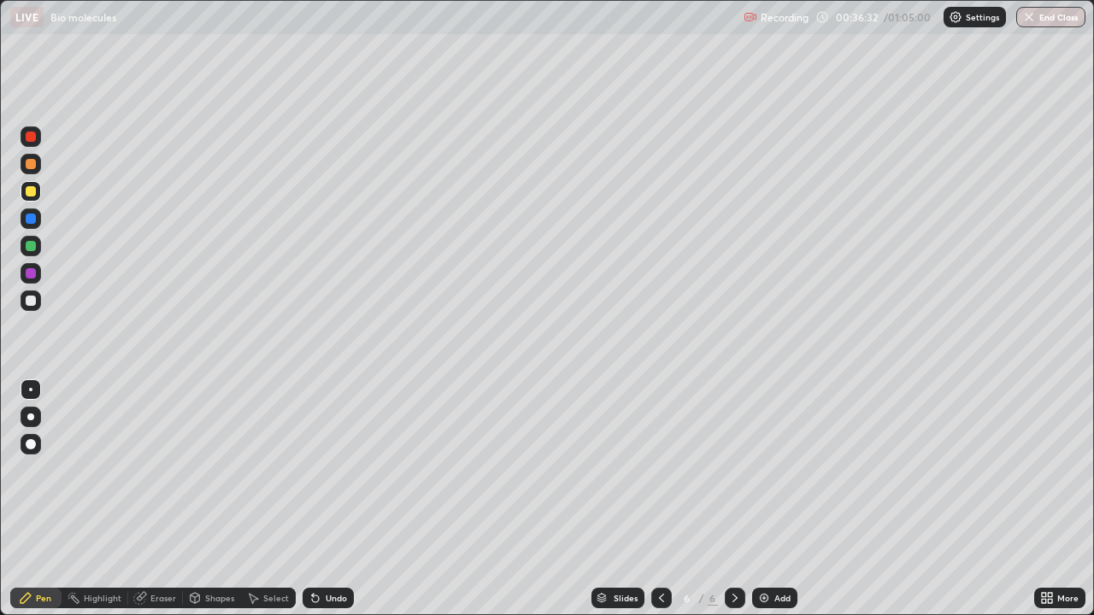
click at [33, 303] on div at bounding box center [31, 301] width 10 height 10
click at [330, 477] on div "Undo" at bounding box center [328, 598] width 51 height 21
click at [332, 477] on div "Undo" at bounding box center [328, 598] width 51 height 21
click at [330, 477] on div "Undo" at bounding box center [328, 598] width 51 height 21
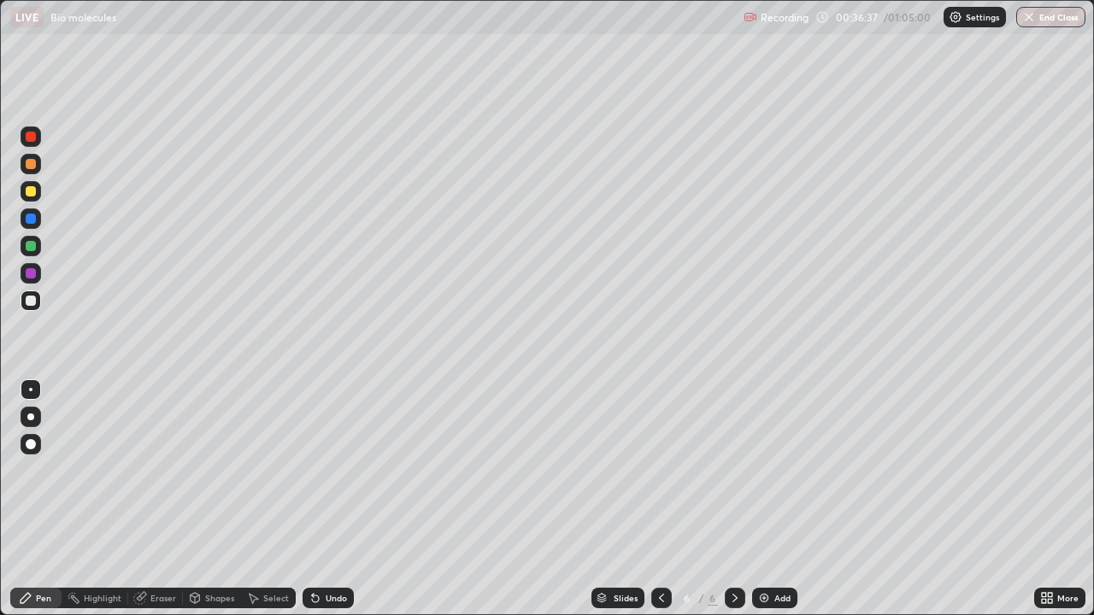
click at [331, 477] on div "Undo" at bounding box center [328, 598] width 51 height 21
click at [332, 477] on div "Undo" at bounding box center [328, 598] width 51 height 21
click at [29, 191] on div at bounding box center [31, 191] width 10 height 10
click at [30, 304] on div at bounding box center [31, 301] width 10 height 10
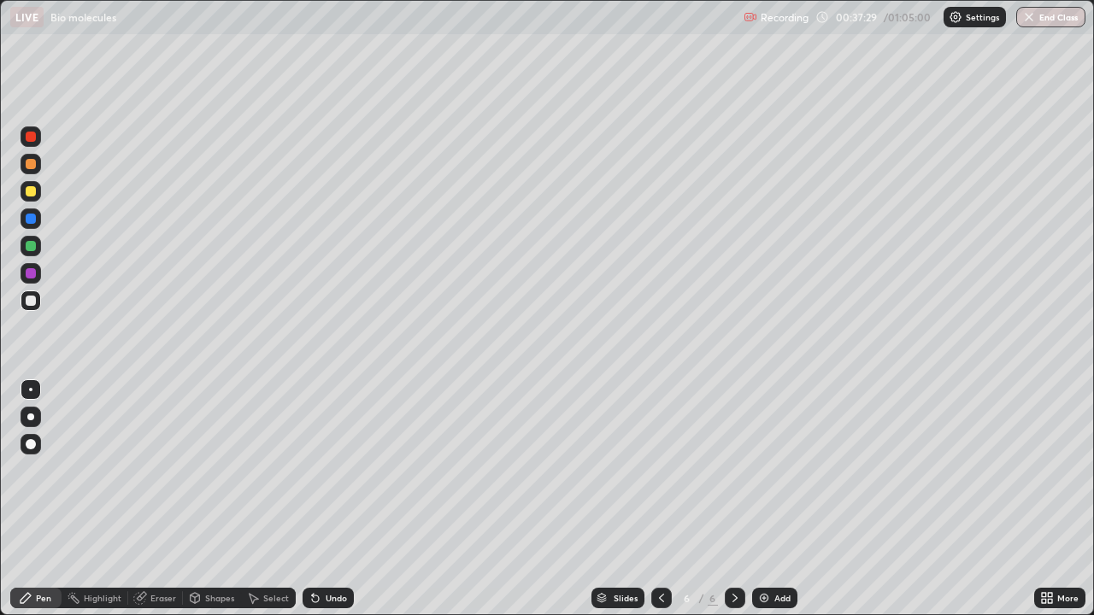
click at [30, 197] on div at bounding box center [31, 191] width 21 height 21
click at [660, 477] on icon at bounding box center [662, 598] width 14 height 14
click at [735, 477] on icon at bounding box center [735, 598] width 14 height 14
click at [164, 477] on div "Eraser" at bounding box center [163, 598] width 26 height 9
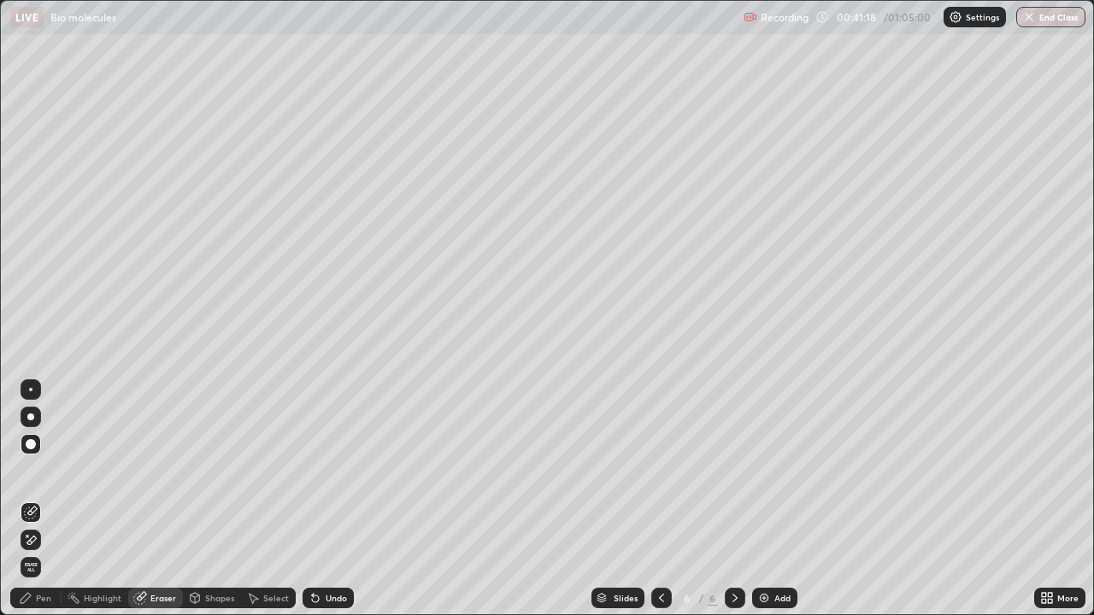
click at [29, 477] on span "Erase all" at bounding box center [30, 567] width 19 height 10
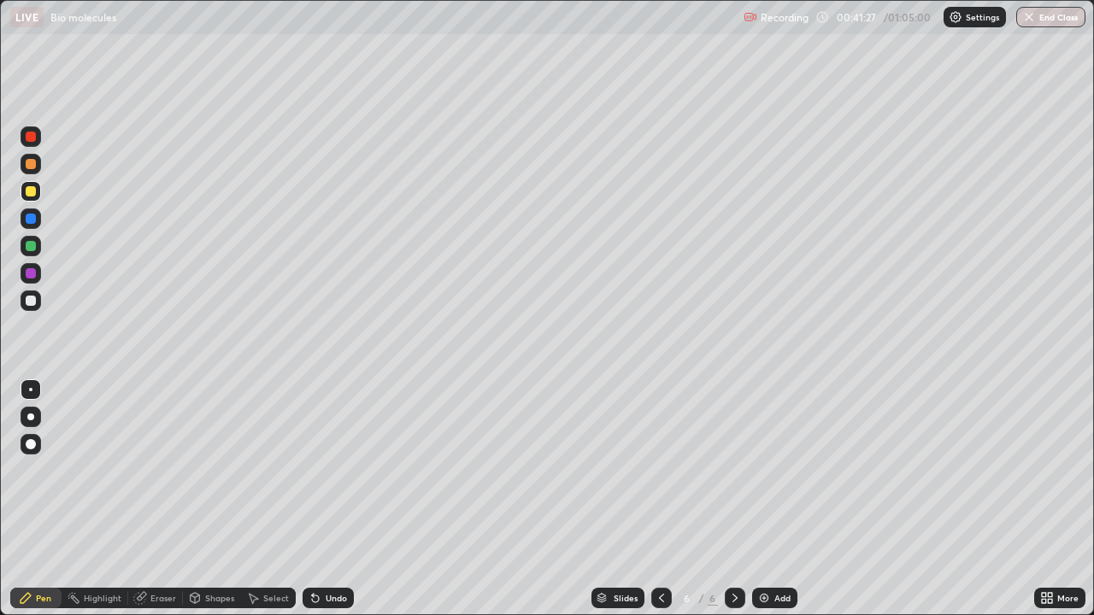
click at [35, 305] on div at bounding box center [31, 301] width 21 height 21
click at [658, 477] on icon at bounding box center [662, 598] width 14 height 14
click at [725, 477] on div at bounding box center [735, 598] width 21 height 21
click at [32, 191] on div at bounding box center [31, 191] width 10 height 10
click at [35, 303] on div at bounding box center [31, 301] width 10 height 10
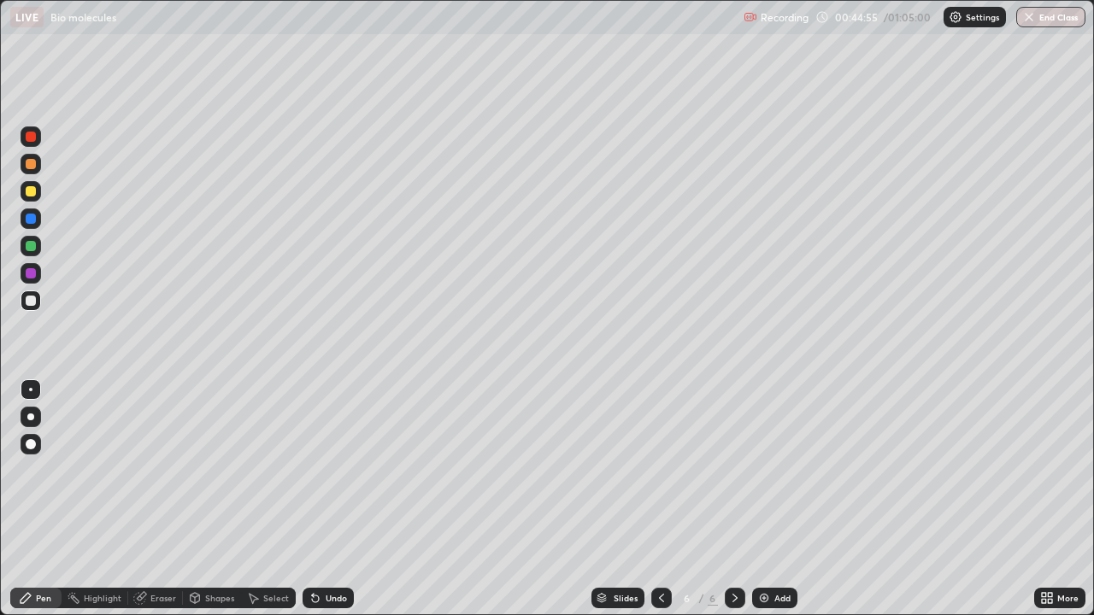
click at [156, 477] on div "Eraser" at bounding box center [163, 598] width 26 height 9
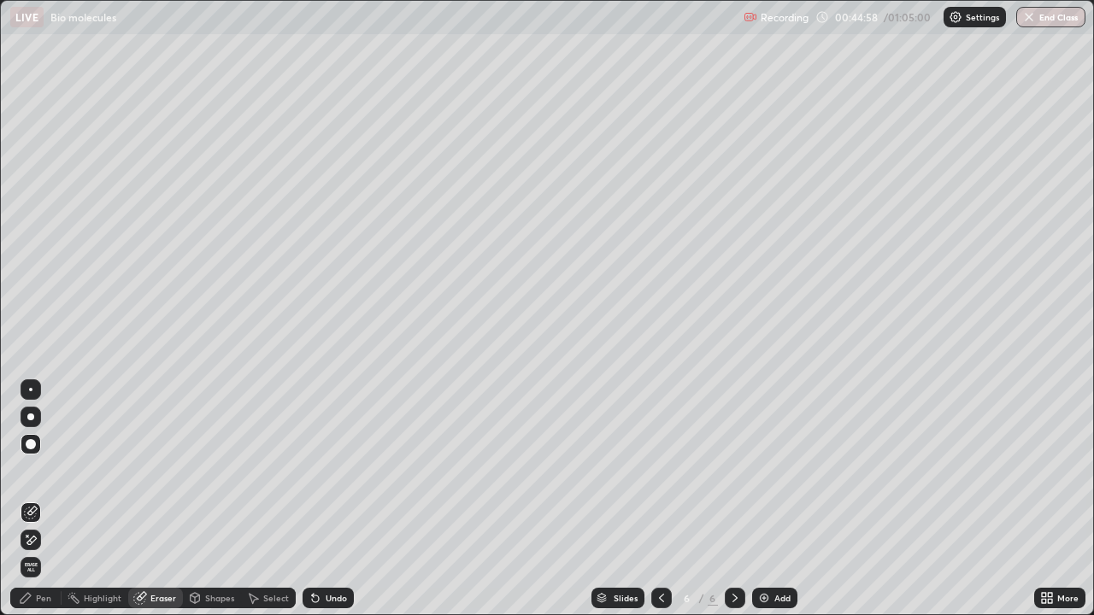
click at [41, 477] on div "Pen" at bounding box center [43, 598] width 15 height 9
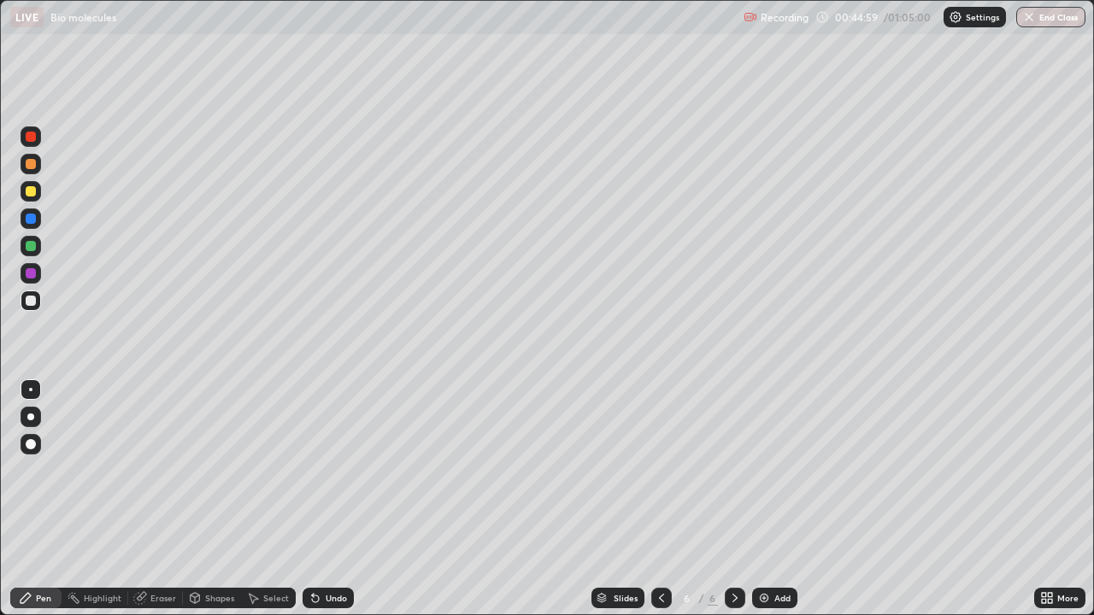
click at [33, 199] on div at bounding box center [31, 191] width 21 height 21
click at [326, 477] on div "Undo" at bounding box center [336, 598] width 21 height 9
click at [30, 310] on div at bounding box center [31, 301] width 21 height 21
click at [32, 309] on div at bounding box center [31, 301] width 21 height 21
click at [34, 195] on div at bounding box center [31, 191] width 10 height 10
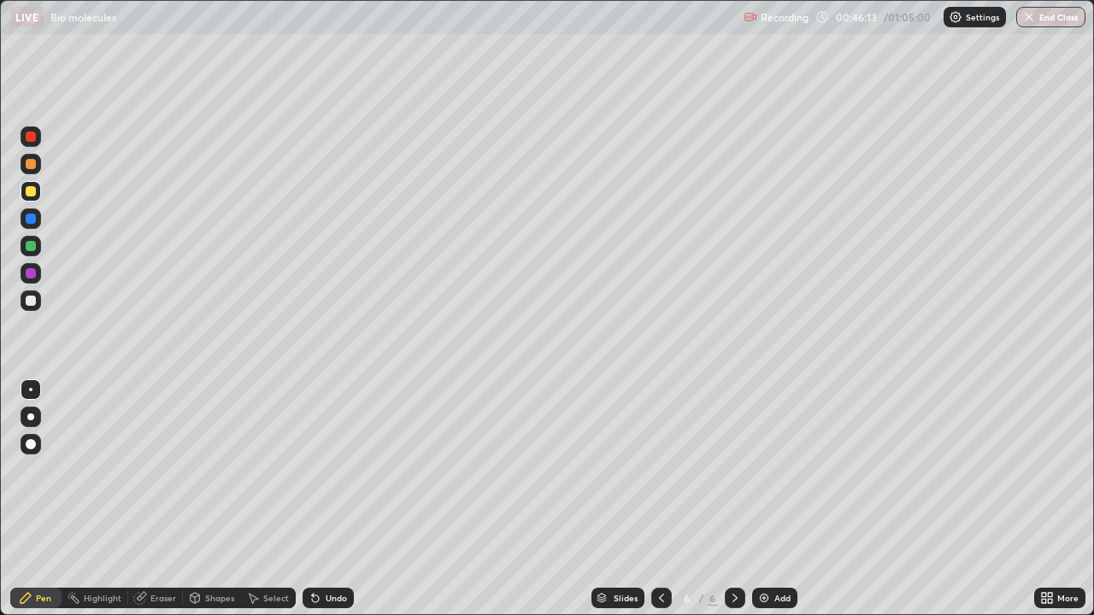
click at [32, 307] on div at bounding box center [31, 301] width 21 height 21
click at [336, 477] on div "Undo" at bounding box center [336, 598] width 21 height 9
click at [337, 477] on div "Undo" at bounding box center [336, 598] width 21 height 9
click at [205, 477] on div "Shapes" at bounding box center [219, 598] width 29 height 9
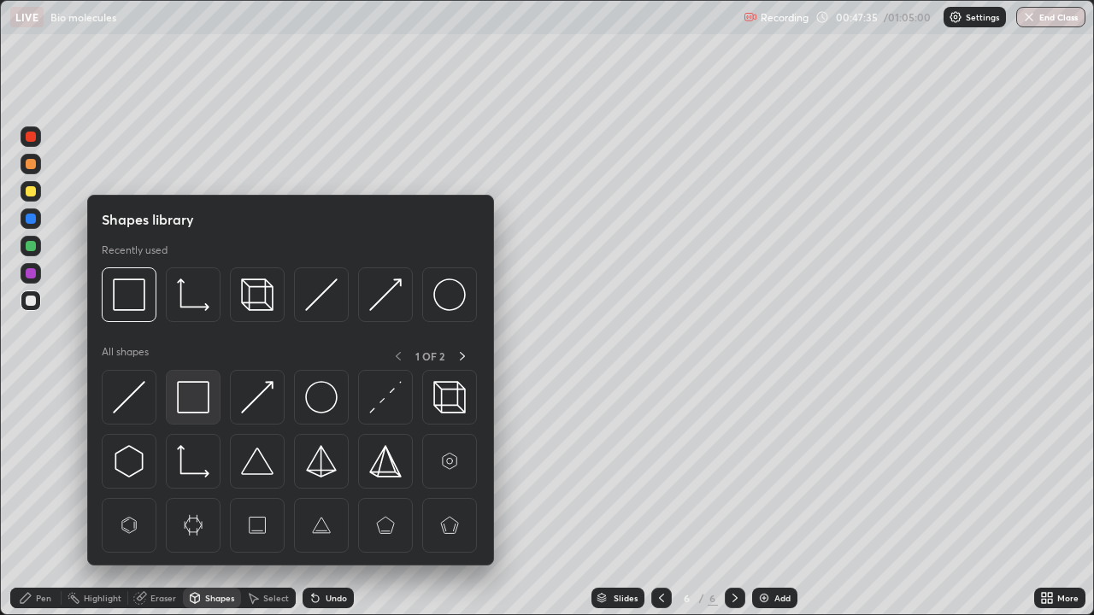
click at [195, 407] on img at bounding box center [193, 397] width 32 height 32
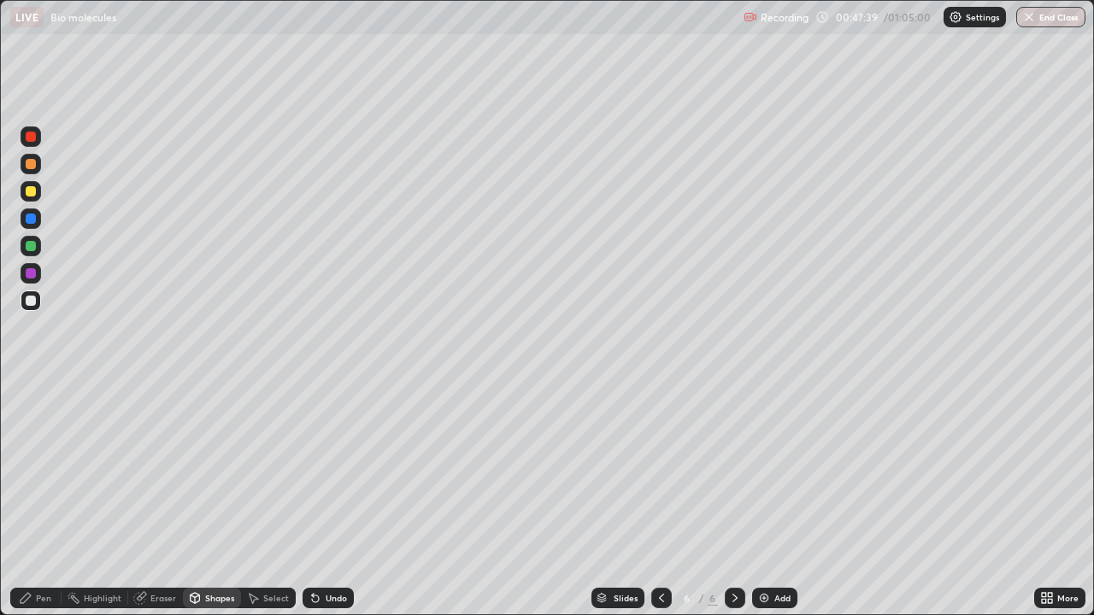
click at [328, 477] on div "Undo" at bounding box center [328, 598] width 51 height 21
click at [32, 192] on div at bounding box center [31, 191] width 10 height 10
click at [44, 477] on div "Pen" at bounding box center [43, 598] width 15 height 9
click at [35, 303] on div at bounding box center [31, 301] width 10 height 10
click at [31, 192] on div at bounding box center [31, 191] width 10 height 10
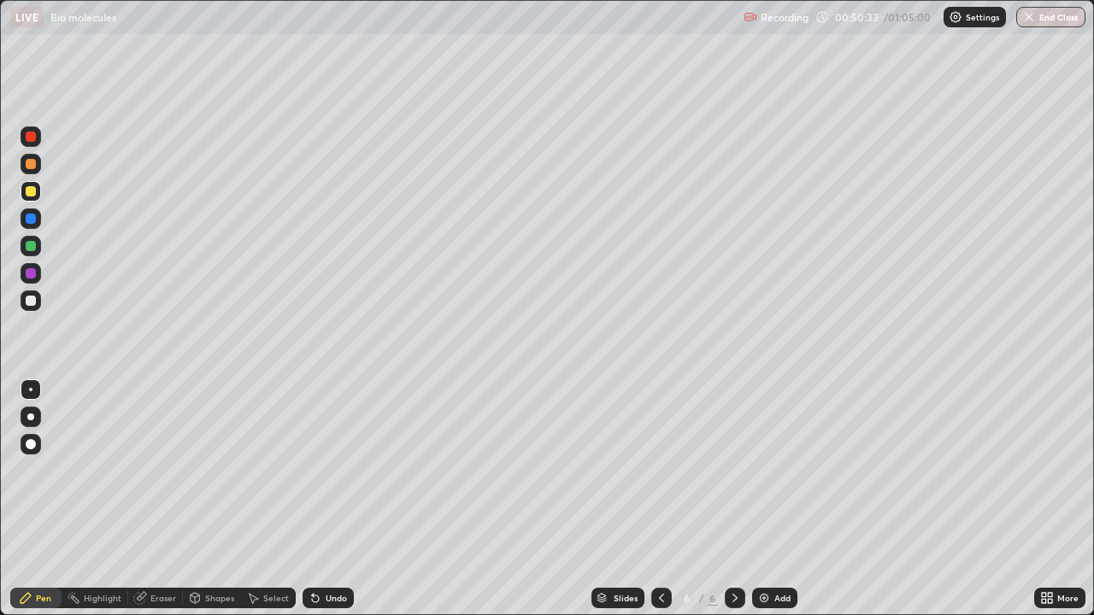
click at [35, 300] on div at bounding box center [31, 301] width 10 height 10
click at [32, 192] on div at bounding box center [31, 191] width 10 height 10
click at [328, 477] on div "Undo" at bounding box center [336, 598] width 21 height 9
click at [326, 477] on div "Undo" at bounding box center [336, 598] width 21 height 9
click at [150, 477] on div "Eraser" at bounding box center [155, 598] width 55 height 21
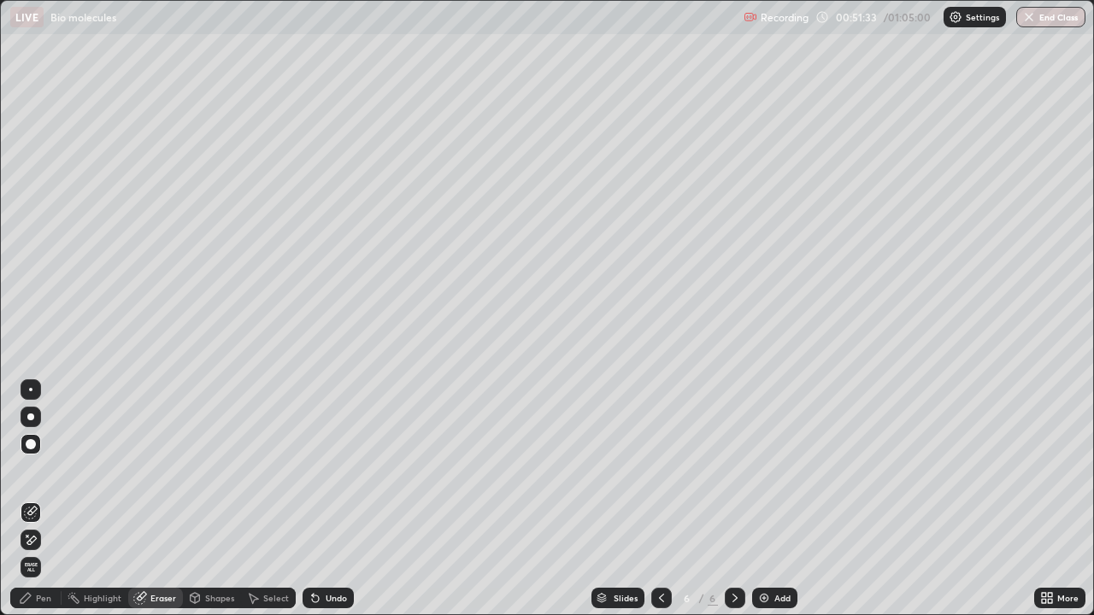
click at [41, 477] on div "Pen" at bounding box center [35, 598] width 51 height 21
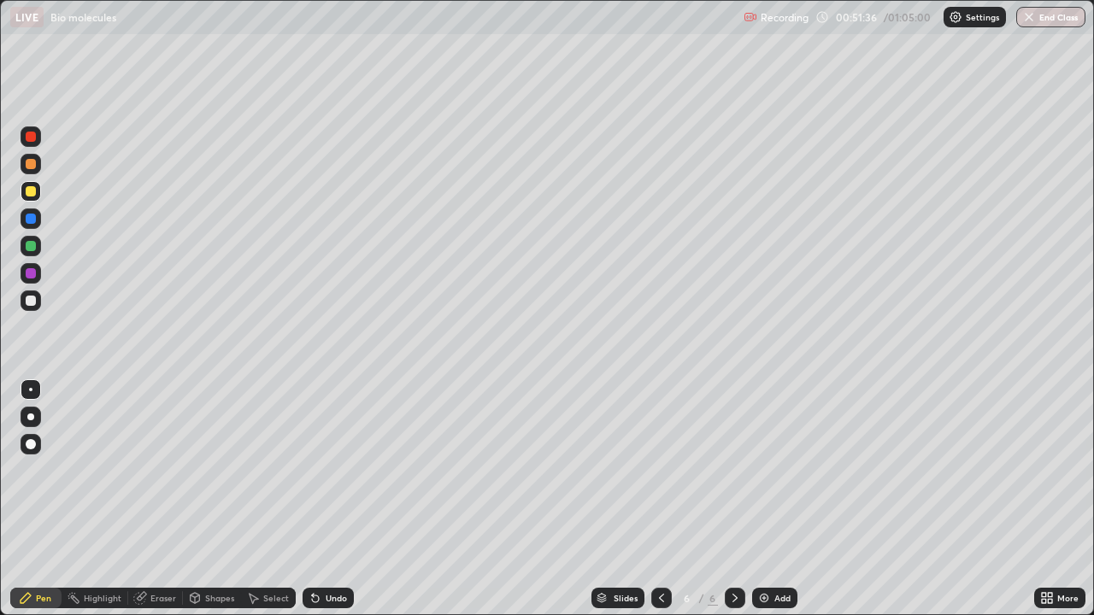
click at [319, 477] on icon at bounding box center [316, 598] width 14 height 14
click at [29, 301] on div at bounding box center [31, 301] width 10 height 10
click at [769, 477] on div "Add" at bounding box center [774, 598] width 45 height 21
click at [30, 196] on div at bounding box center [31, 191] width 10 height 10
click at [339, 477] on div "Undo" at bounding box center [336, 598] width 21 height 9
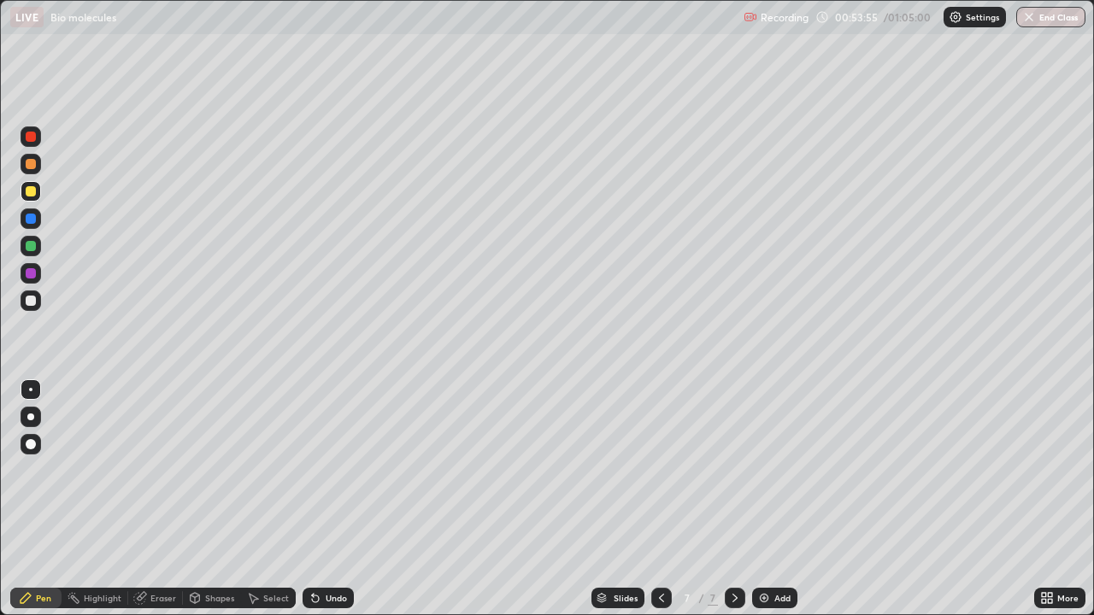
click at [340, 477] on div "Undo" at bounding box center [336, 598] width 21 height 9
click at [332, 477] on div "Undo" at bounding box center [336, 598] width 21 height 9
click at [34, 297] on div at bounding box center [31, 301] width 10 height 10
click at [33, 196] on div at bounding box center [31, 191] width 10 height 10
click at [32, 301] on div at bounding box center [31, 301] width 10 height 10
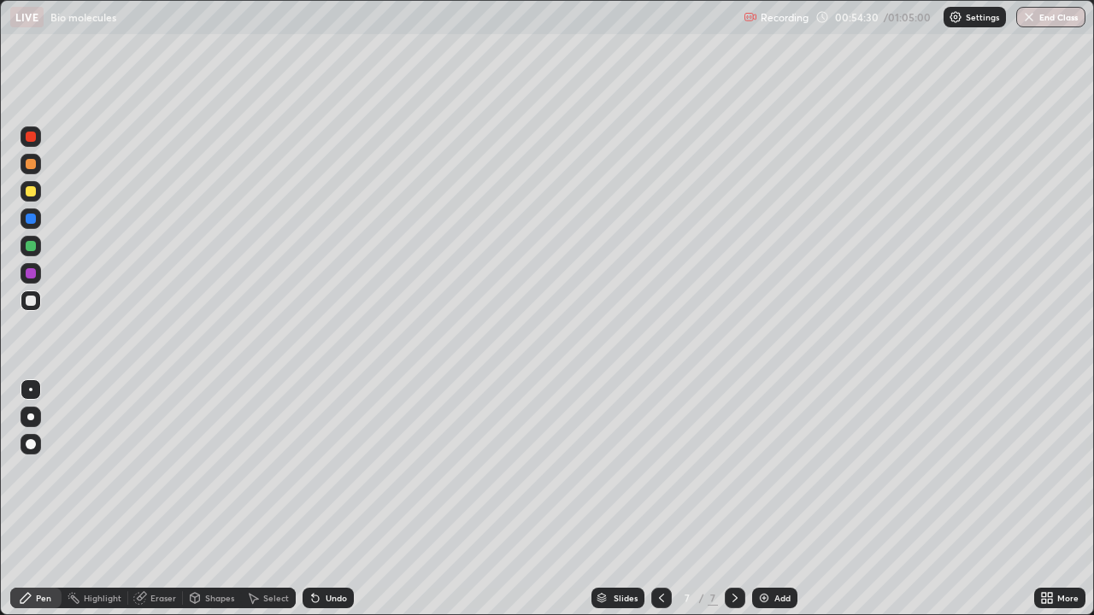
click at [31, 192] on div at bounding box center [31, 191] width 10 height 10
click at [31, 194] on div at bounding box center [31, 191] width 10 height 10
click at [29, 303] on div at bounding box center [31, 301] width 10 height 10
click at [31, 192] on div at bounding box center [31, 191] width 10 height 10
click at [341, 477] on div "Undo" at bounding box center [328, 598] width 51 height 21
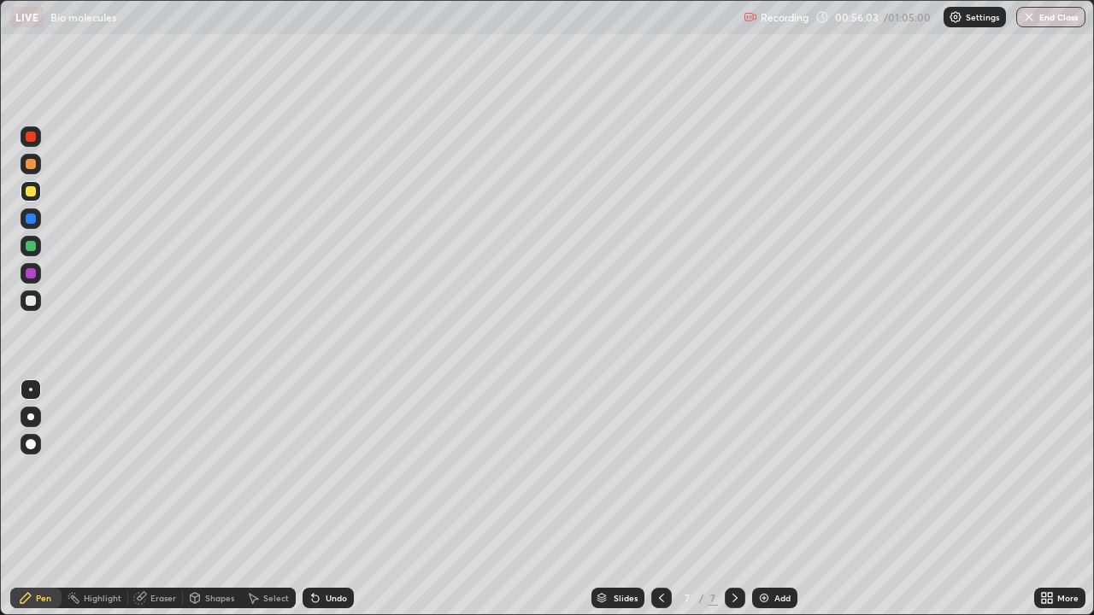
click at [336, 477] on div "Undo" at bounding box center [328, 598] width 51 height 21
click at [40, 306] on div at bounding box center [31, 301] width 21 height 21
click at [31, 192] on div at bounding box center [31, 191] width 10 height 10
click at [31, 302] on div at bounding box center [31, 301] width 10 height 10
click at [153, 477] on div "Eraser" at bounding box center [163, 598] width 26 height 9
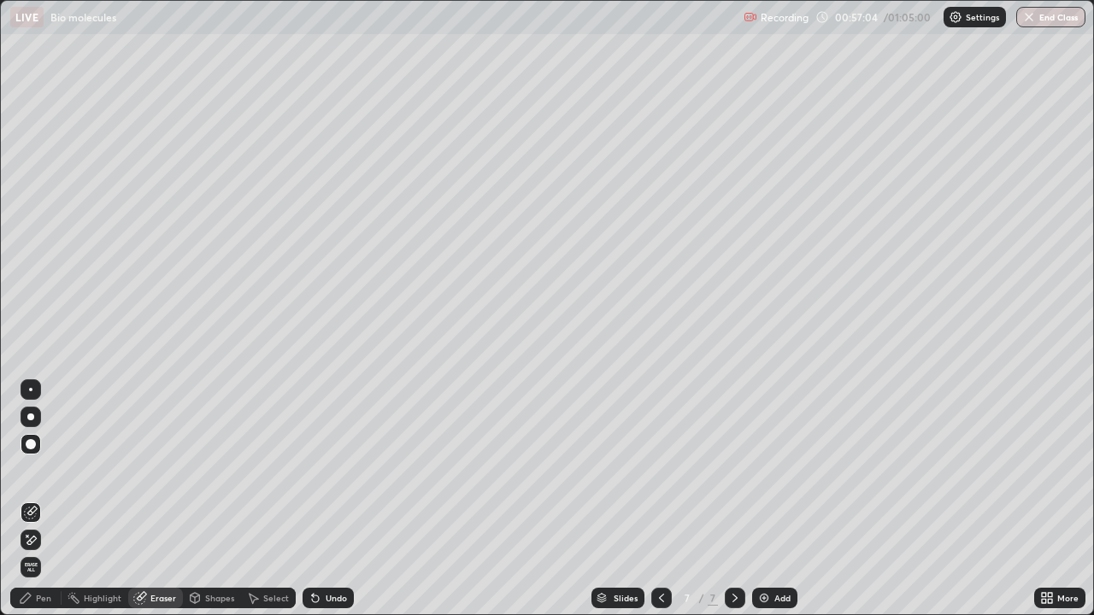
click at [42, 477] on div "Pen" at bounding box center [43, 598] width 15 height 9
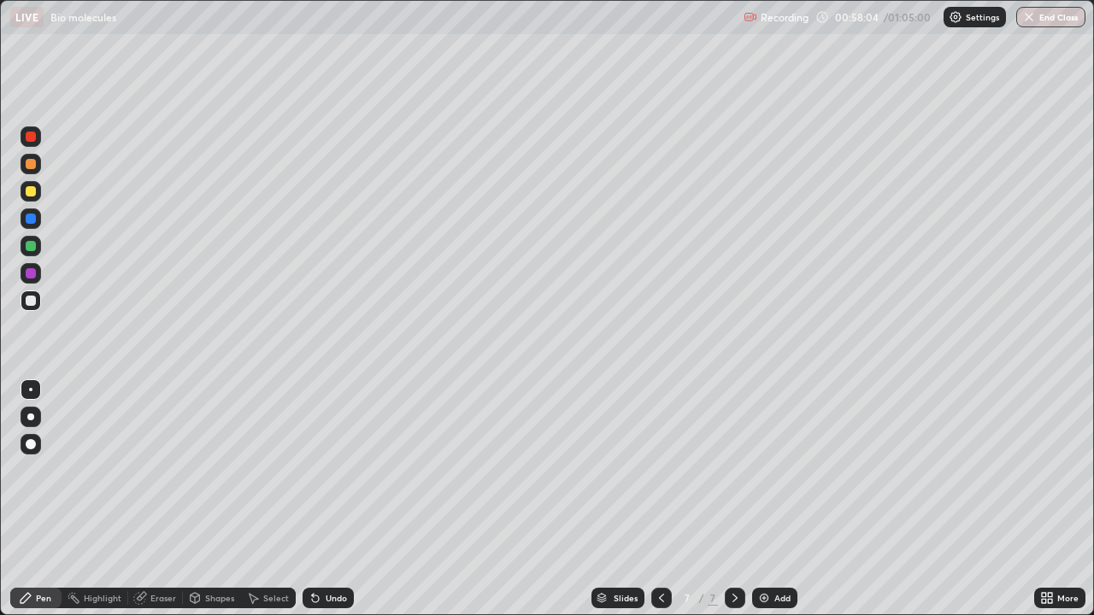
click at [657, 477] on icon at bounding box center [662, 598] width 14 height 14
click at [338, 477] on div "Undo" at bounding box center [336, 598] width 21 height 9
click at [340, 477] on div "Undo" at bounding box center [328, 598] width 51 height 21
click at [337, 477] on div "Undo" at bounding box center [328, 598] width 51 height 21
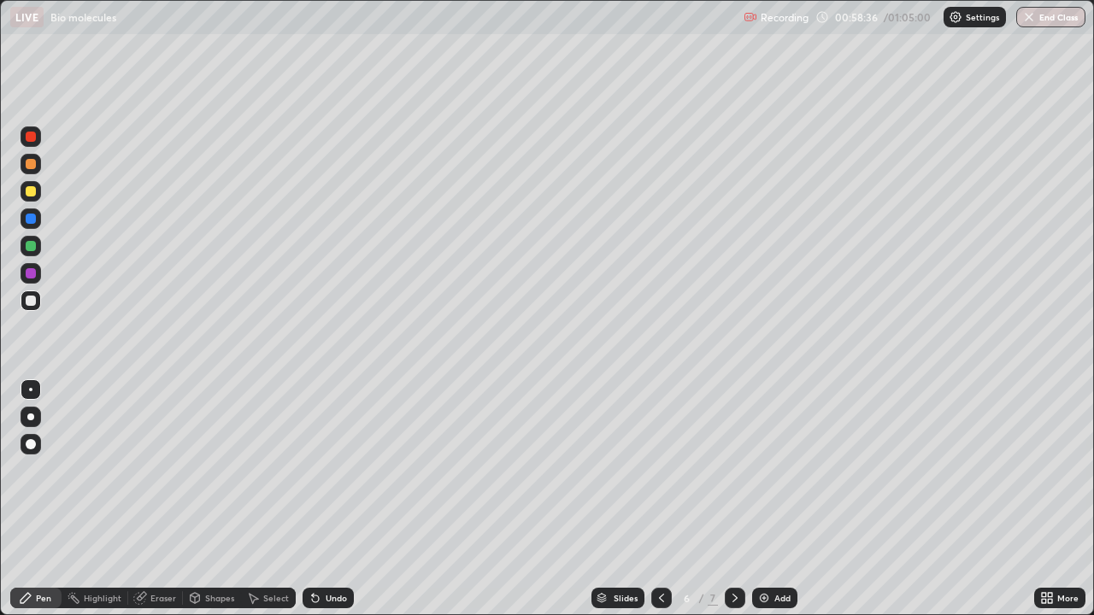
click at [735, 477] on icon at bounding box center [734, 598] width 5 height 9
click at [338, 477] on div "Undo" at bounding box center [336, 598] width 21 height 9
click at [337, 477] on div "Undo" at bounding box center [336, 598] width 21 height 9
click at [333, 477] on div "Undo" at bounding box center [336, 598] width 21 height 9
click at [332, 477] on div "Undo" at bounding box center [328, 598] width 51 height 21
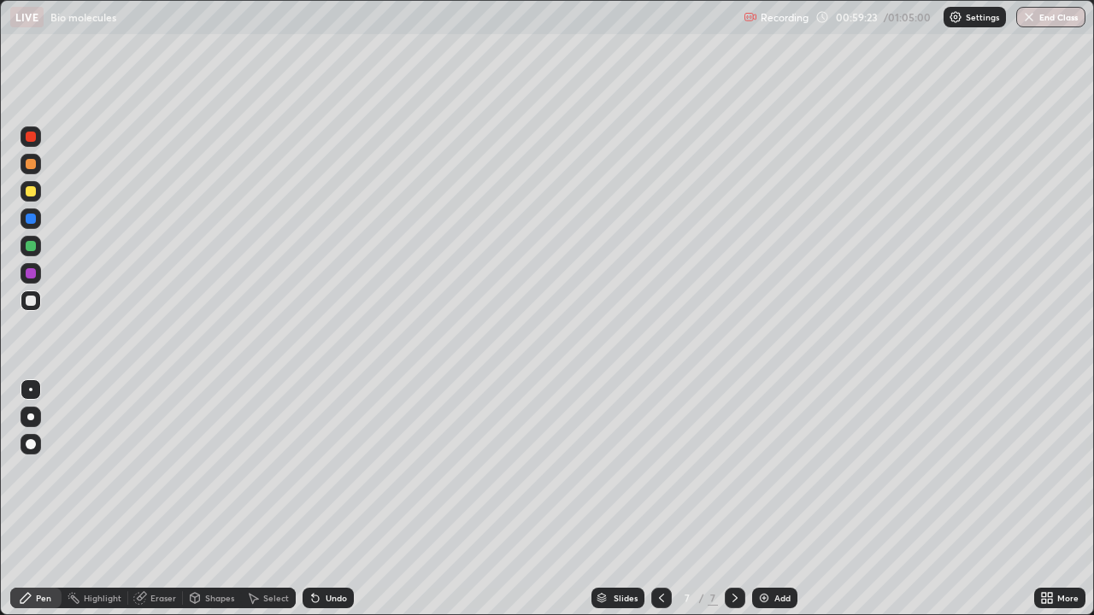
click at [332, 477] on div "Undo" at bounding box center [328, 598] width 51 height 21
click at [335, 477] on div "Undo" at bounding box center [336, 598] width 21 height 9
click at [36, 197] on div at bounding box center [31, 191] width 21 height 21
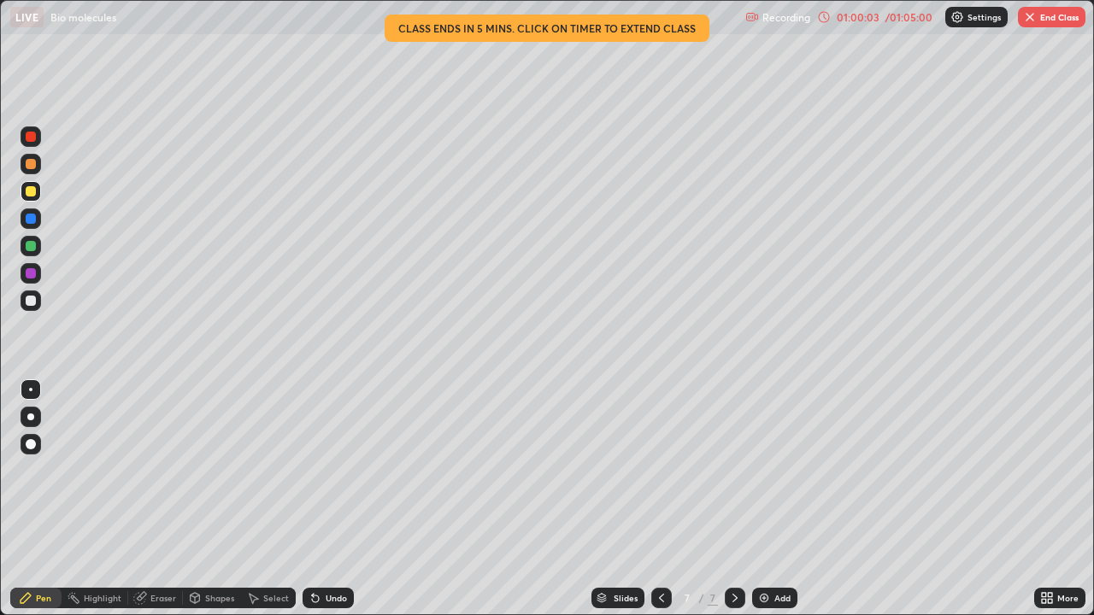
click at [338, 477] on div "Undo" at bounding box center [336, 598] width 21 height 9
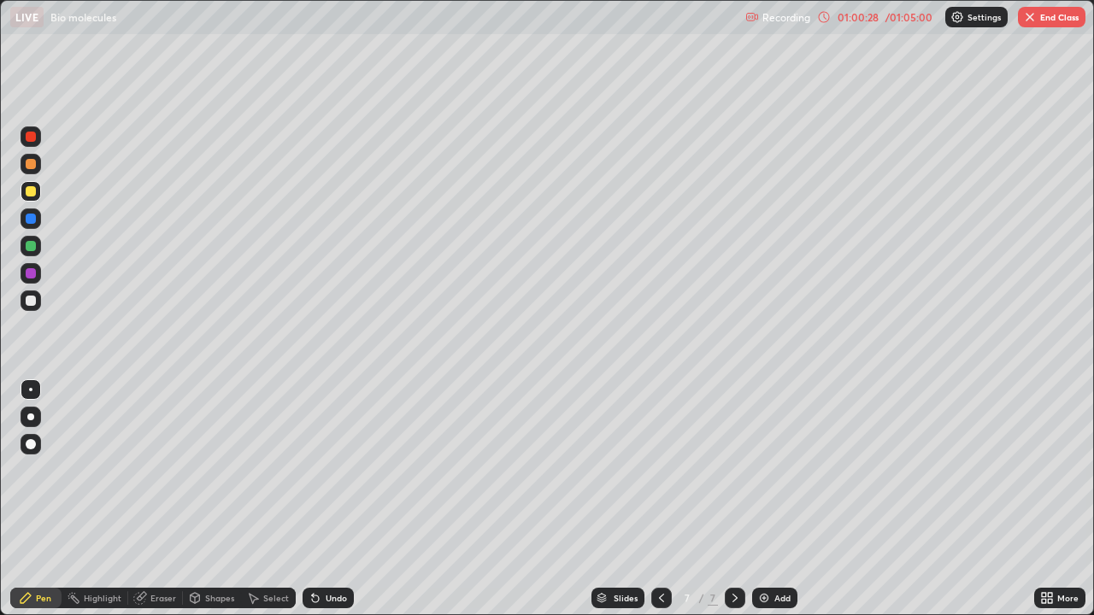
click at [169, 477] on div "Eraser" at bounding box center [163, 598] width 26 height 9
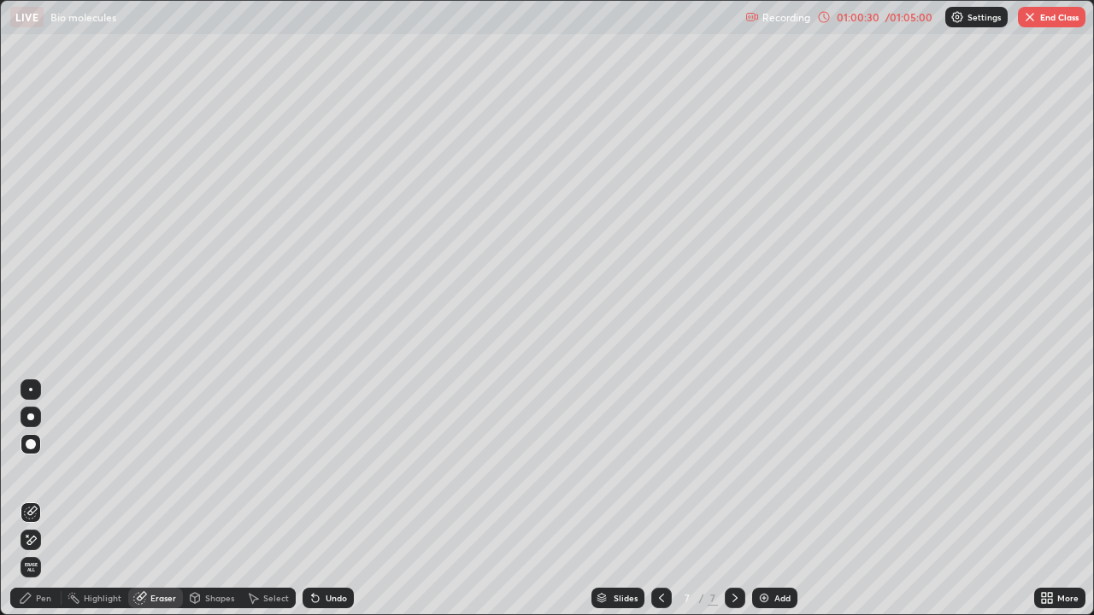
click at [322, 477] on div "Undo" at bounding box center [328, 598] width 51 height 21
click at [38, 443] on div at bounding box center [31, 444] width 21 height 21
click at [39, 477] on div "Pen" at bounding box center [43, 598] width 15 height 9
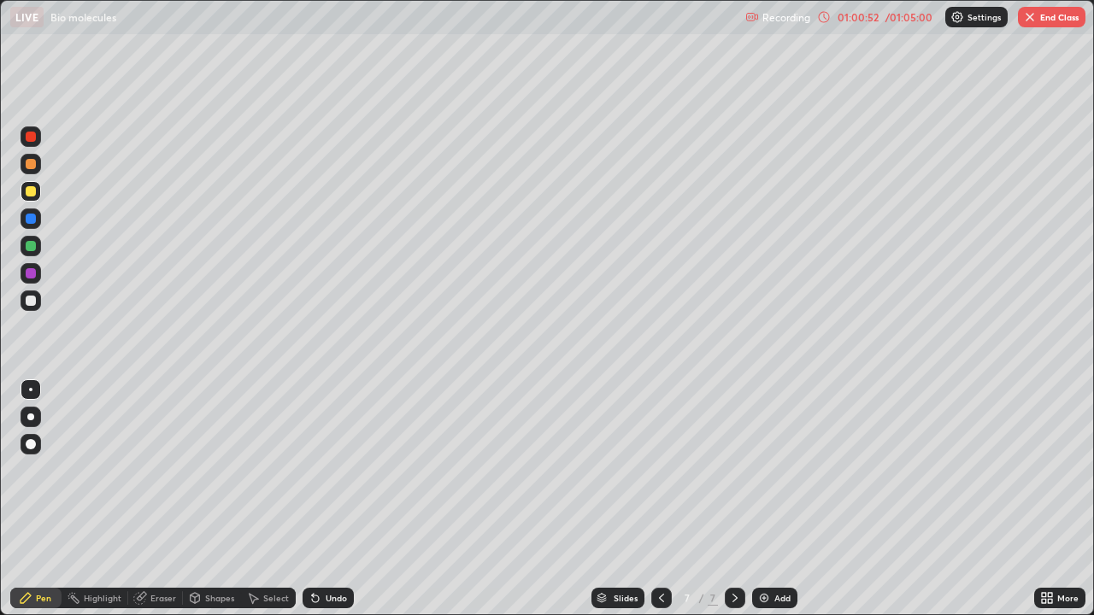
click at [154, 477] on div "Eraser" at bounding box center [163, 598] width 26 height 9
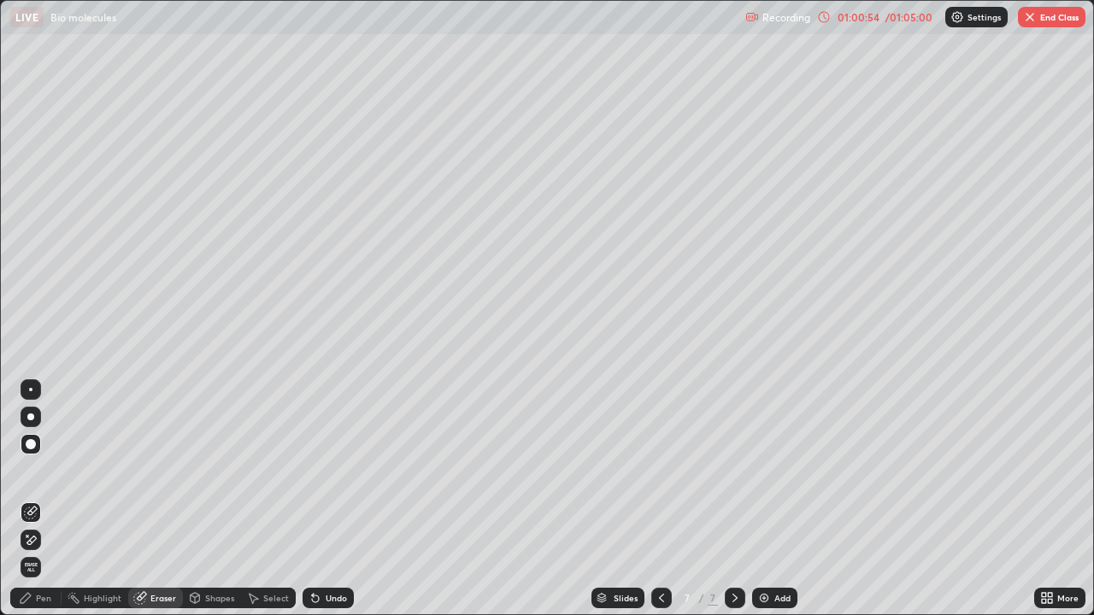
click at [33, 477] on div "Pen" at bounding box center [35, 598] width 51 height 21
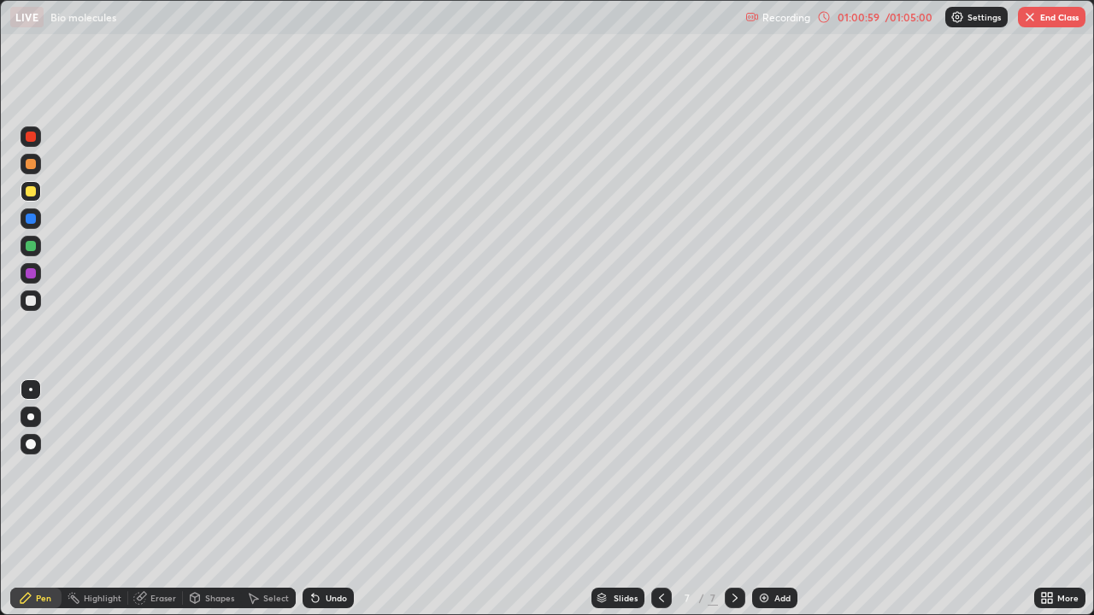
click at [337, 477] on div "Undo" at bounding box center [336, 598] width 21 height 9
click at [32, 301] on div at bounding box center [31, 301] width 10 height 10
click at [29, 192] on div at bounding box center [31, 191] width 10 height 10
click at [1033, 24] on button "End Class" at bounding box center [1052, 17] width 68 height 21
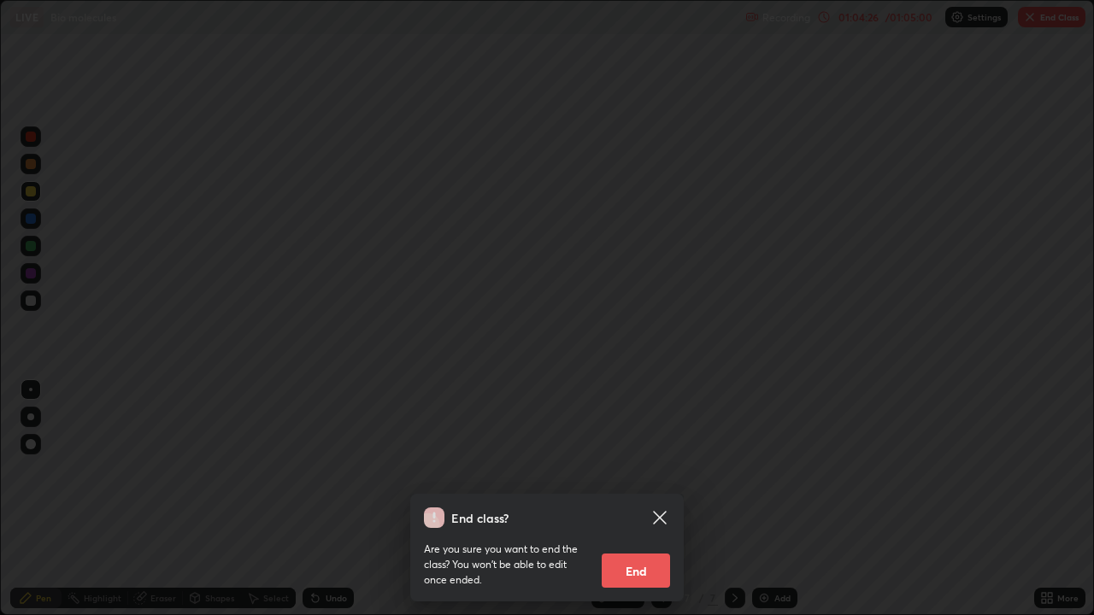
click at [647, 477] on button "End" at bounding box center [636, 571] width 68 height 34
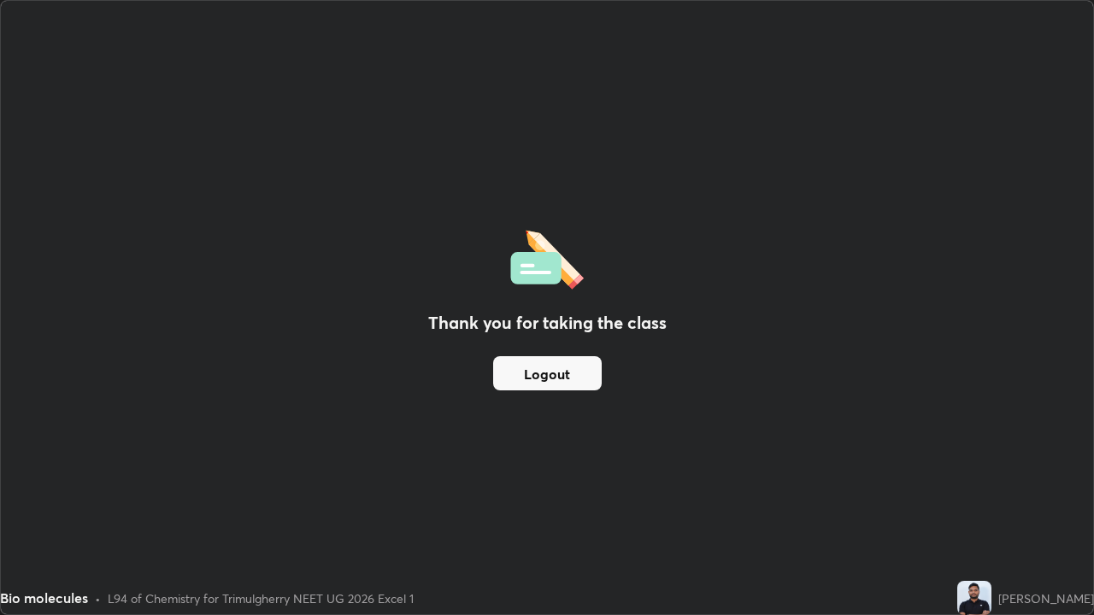
click at [572, 376] on button "Logout" at bounding box center [547, 373] width 109 height 34
